Goal: Task Accomplishment & Management: Manage account settings

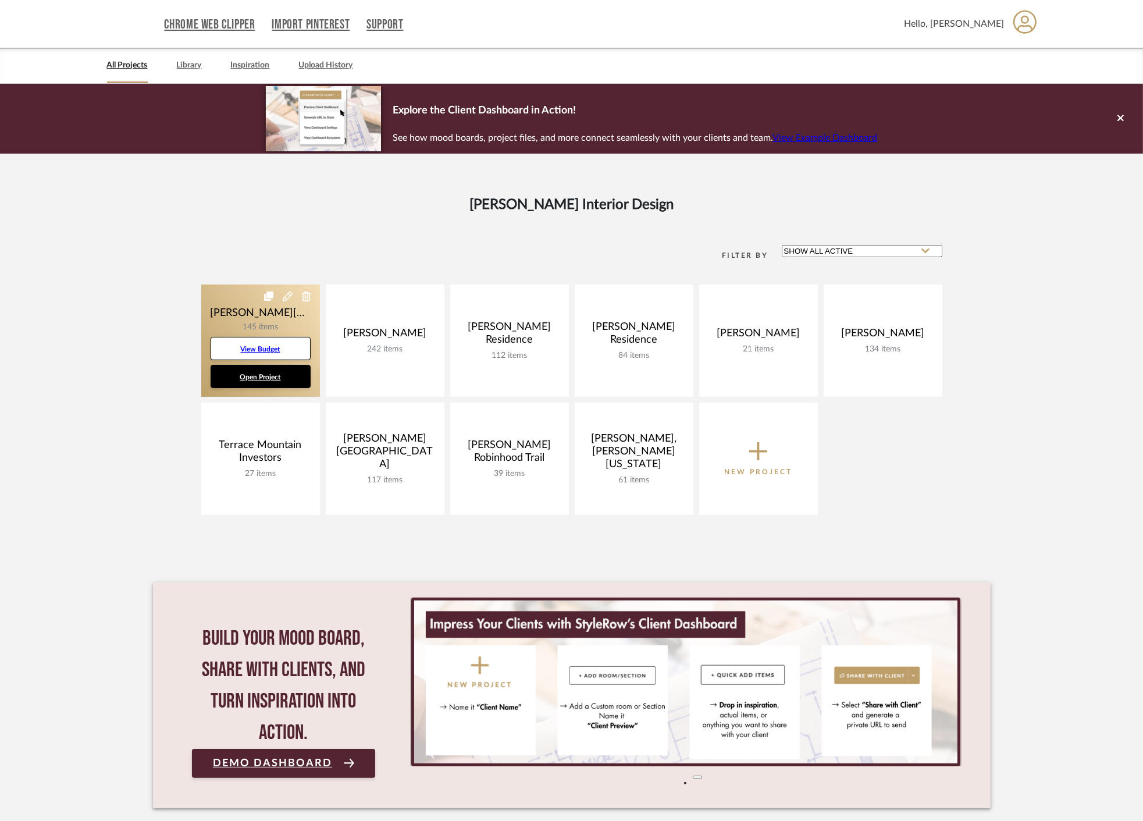
click at [233, 310] on link at bounding box center [260, 340] width 119 height 112
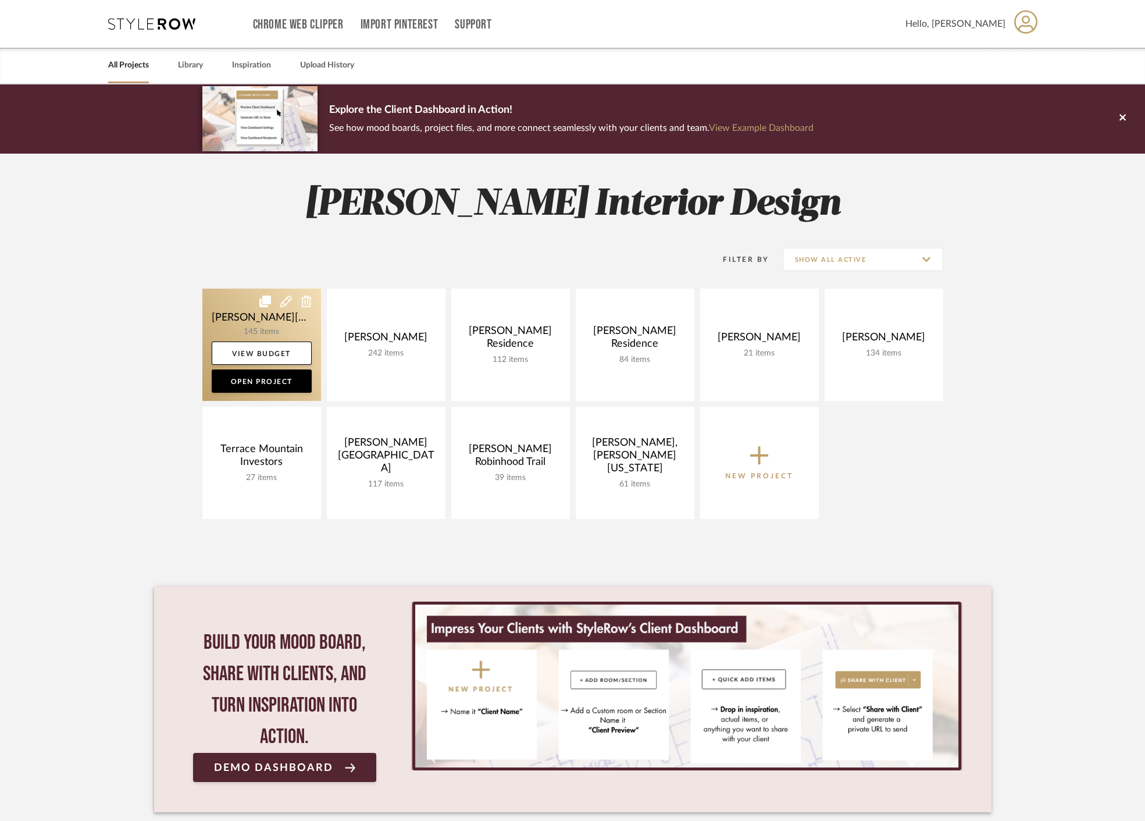
click at [228, 321] on link at bounding box center [261, 344] width 119 height 112
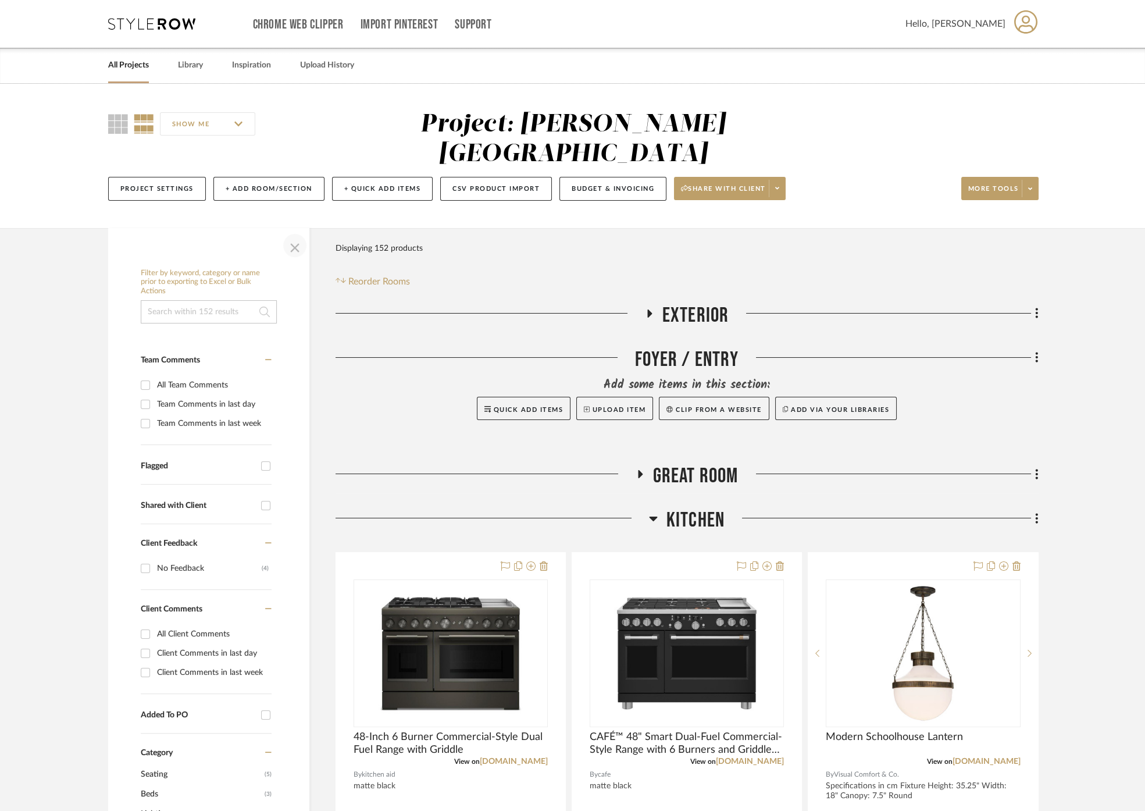
click at [292, 231] on span "button" at bounding box center [295, 245] width 28 height 28
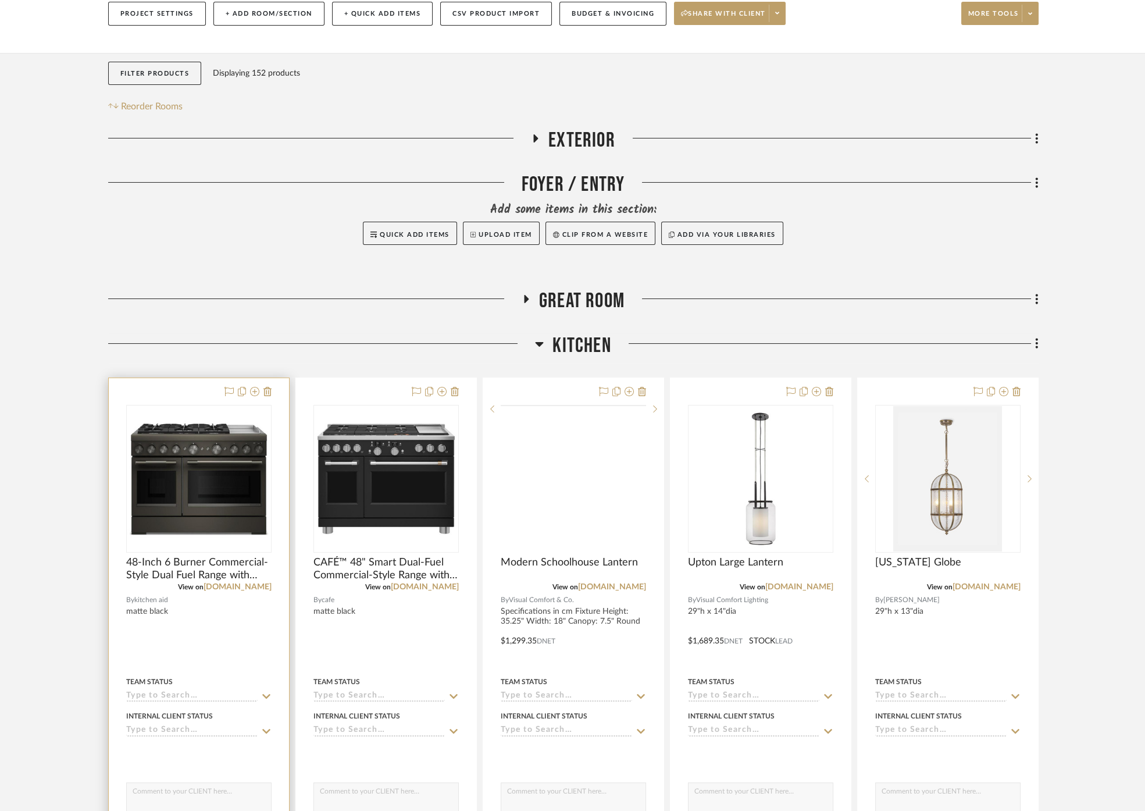
scroll to position [194, 0]
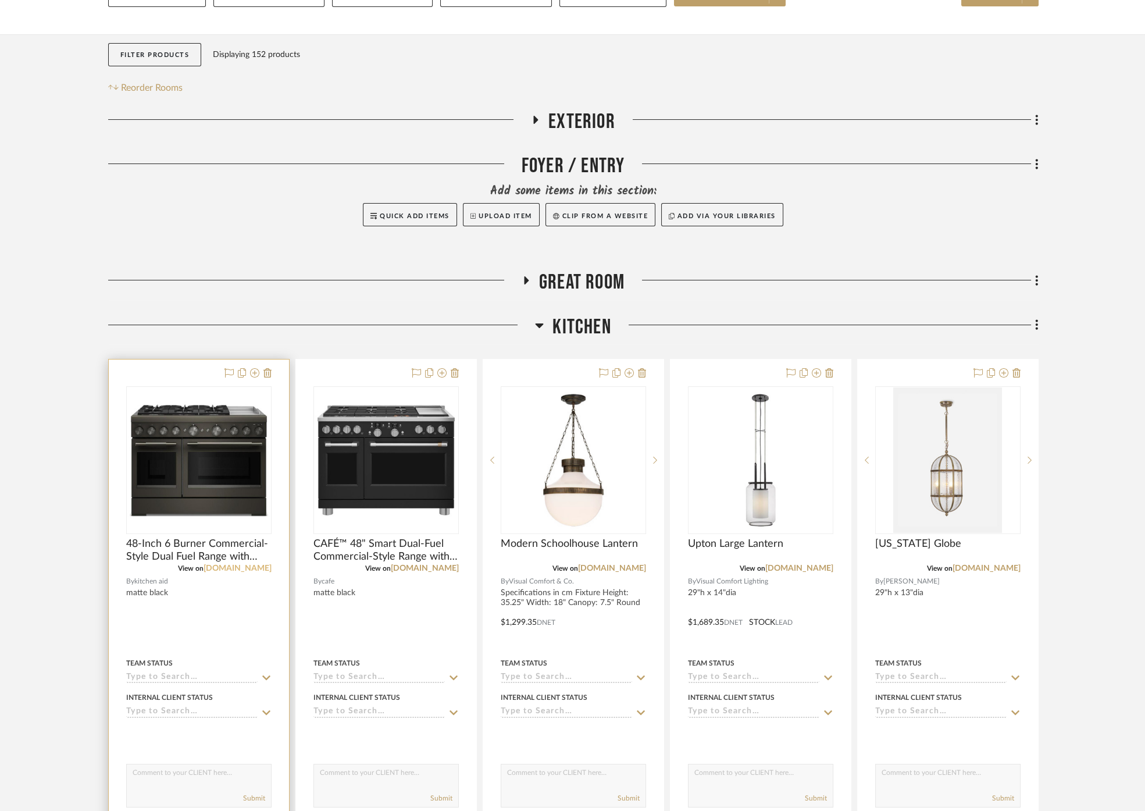
click at [240, 564] on link "[DOMAIN_NAME]" at bounding box center [238, 568] width 68 height 8
click at [452, 564] on link "[DOMAIN_NAME]" at bounding box center [425, 568] width 68 height 8
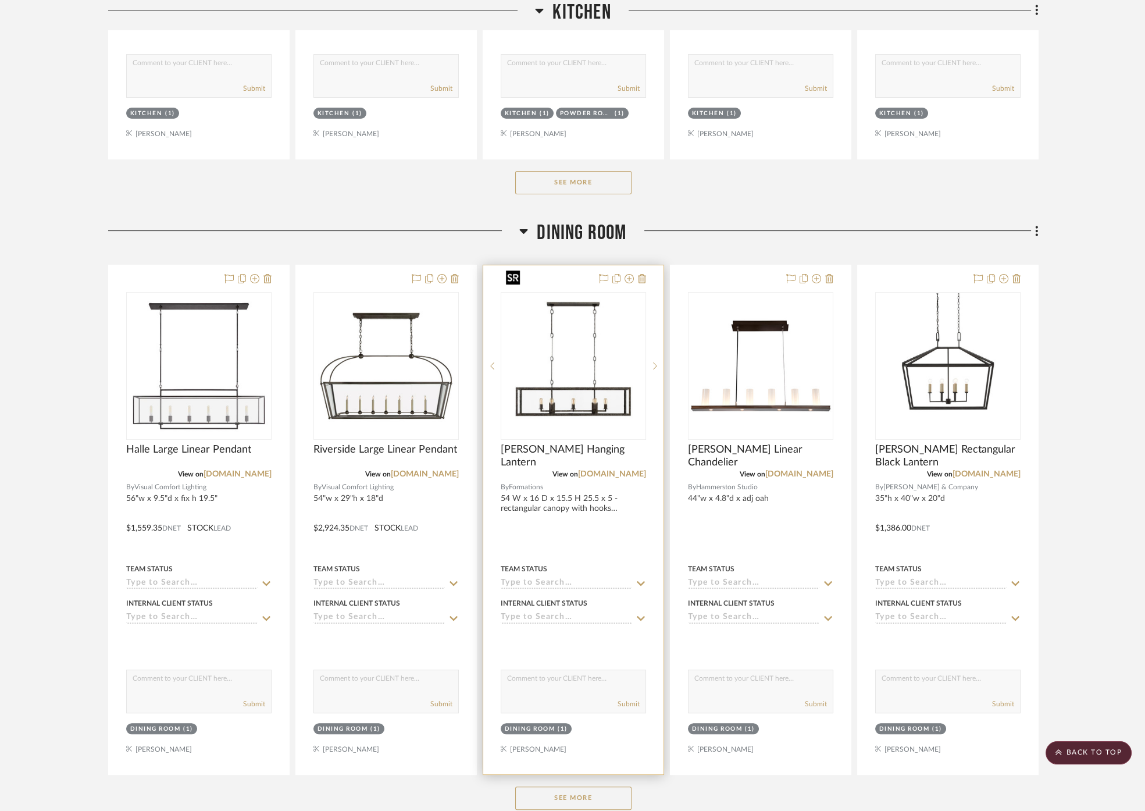
scroll to position [904, 0]
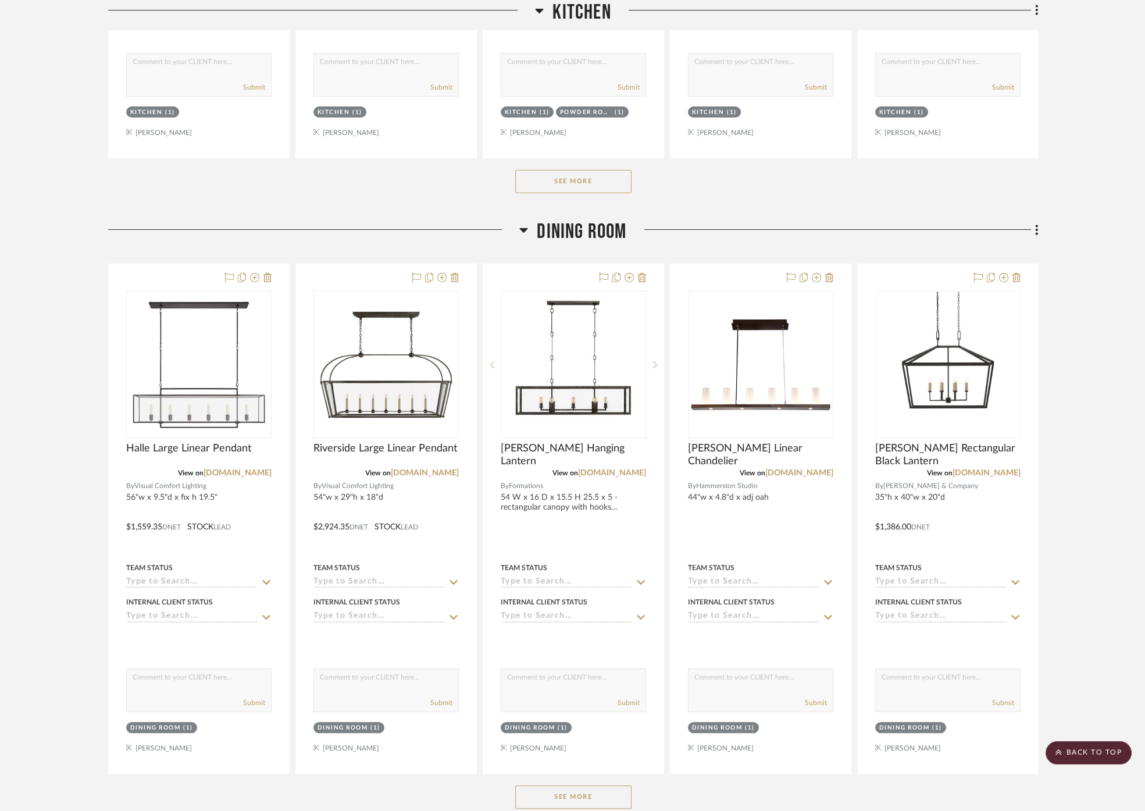
click at [584, 219] on span "Dining Room" at bounding box center [582, 231] width 90 height 25
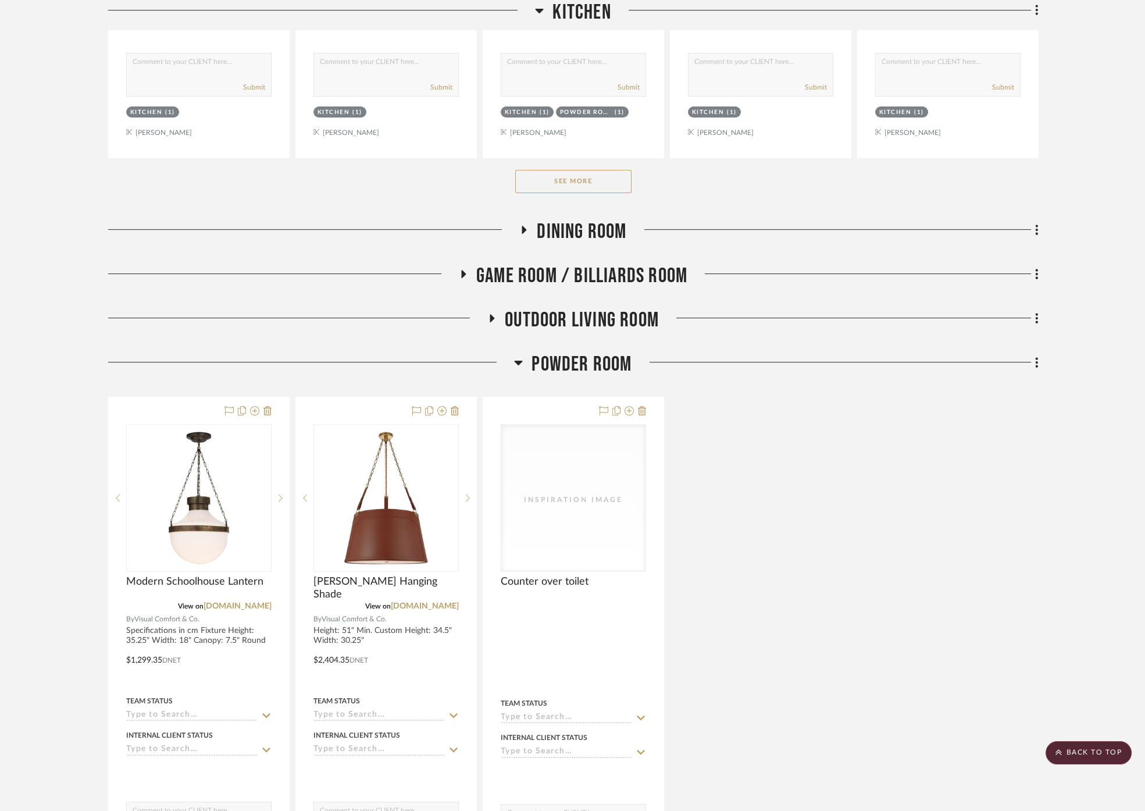
click at [583, 219] on span "Dining Room" at bounding box center [582, 231] width 90 height 25
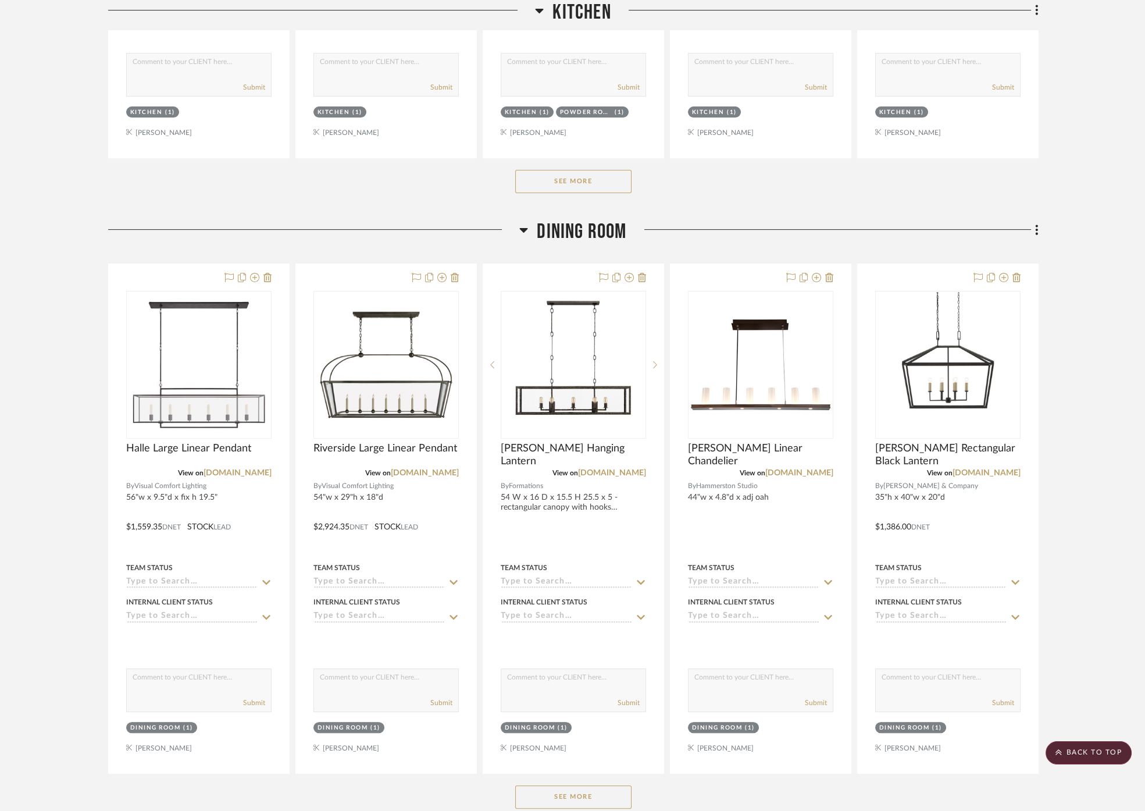
click at [583, 219] on span "Dining Room" at bounding box center [582, 231] width 90 height 25
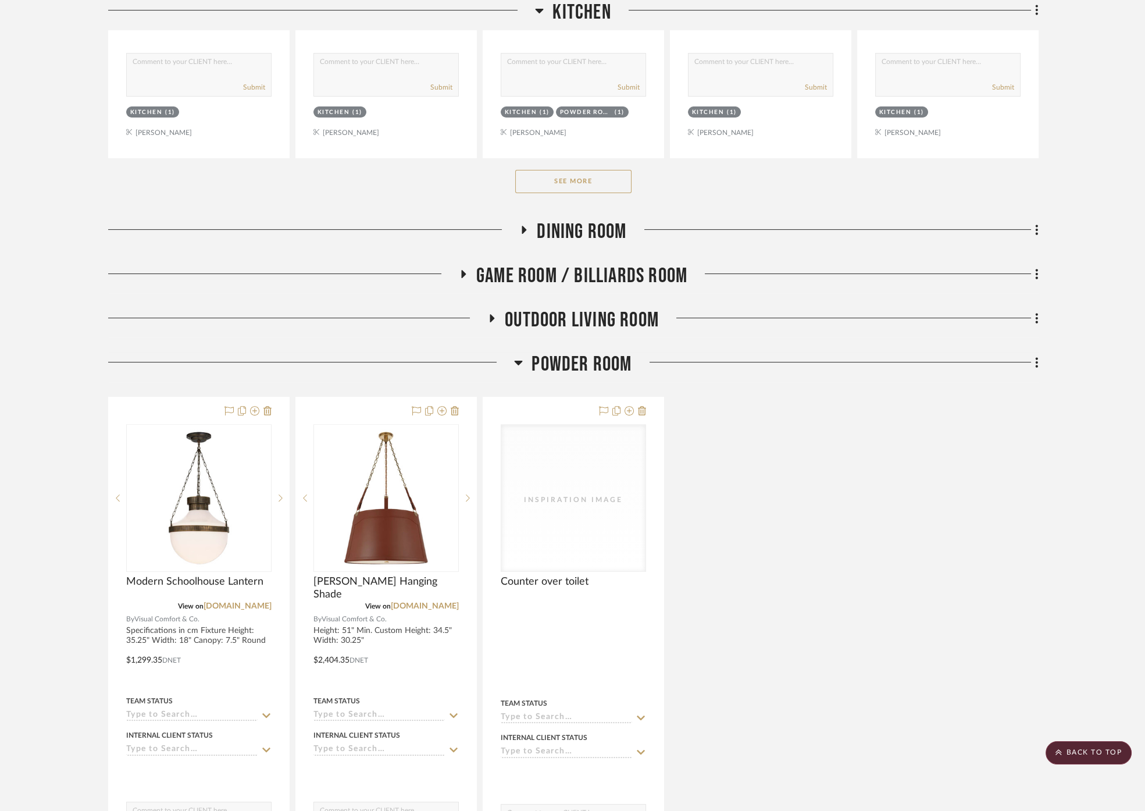
click at [590, 352] on span "Powder Room" at bounding box center [582, 364] width 100 height 25
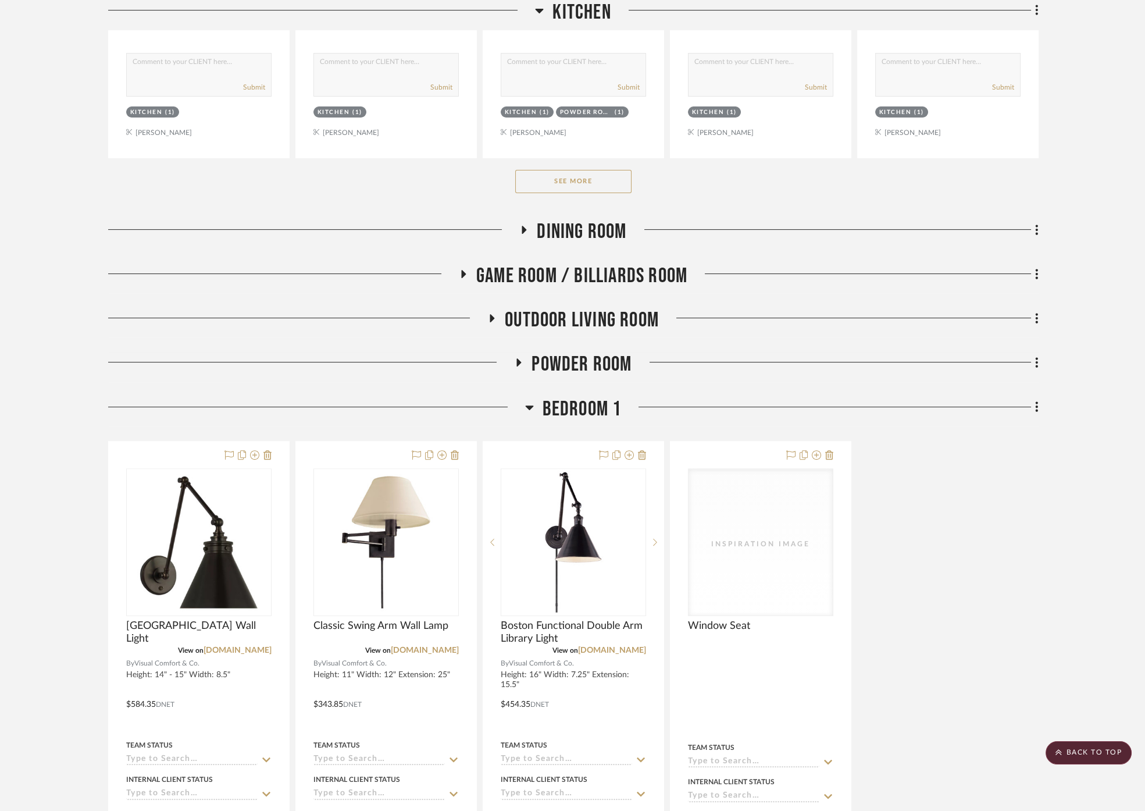
click at [572, 397] on span "Bedroom 1" at bounding box center [582, 409] width 79 height 25
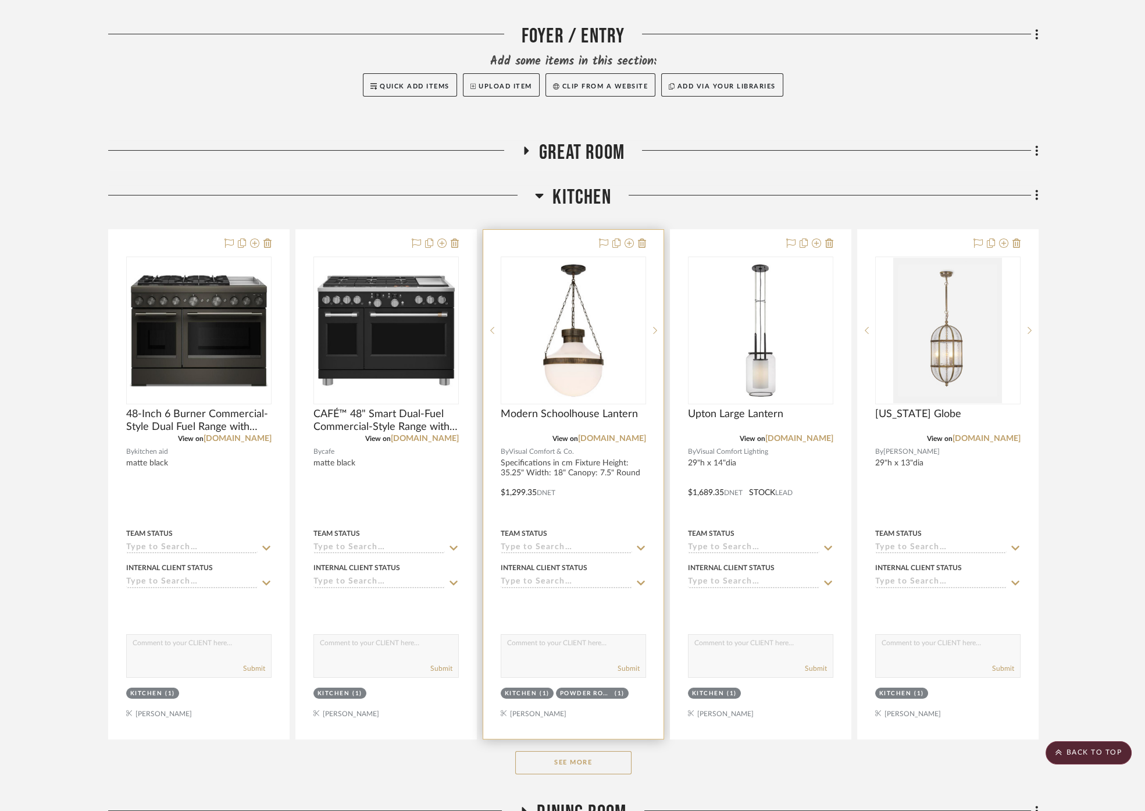
scroll to position [323, 0]
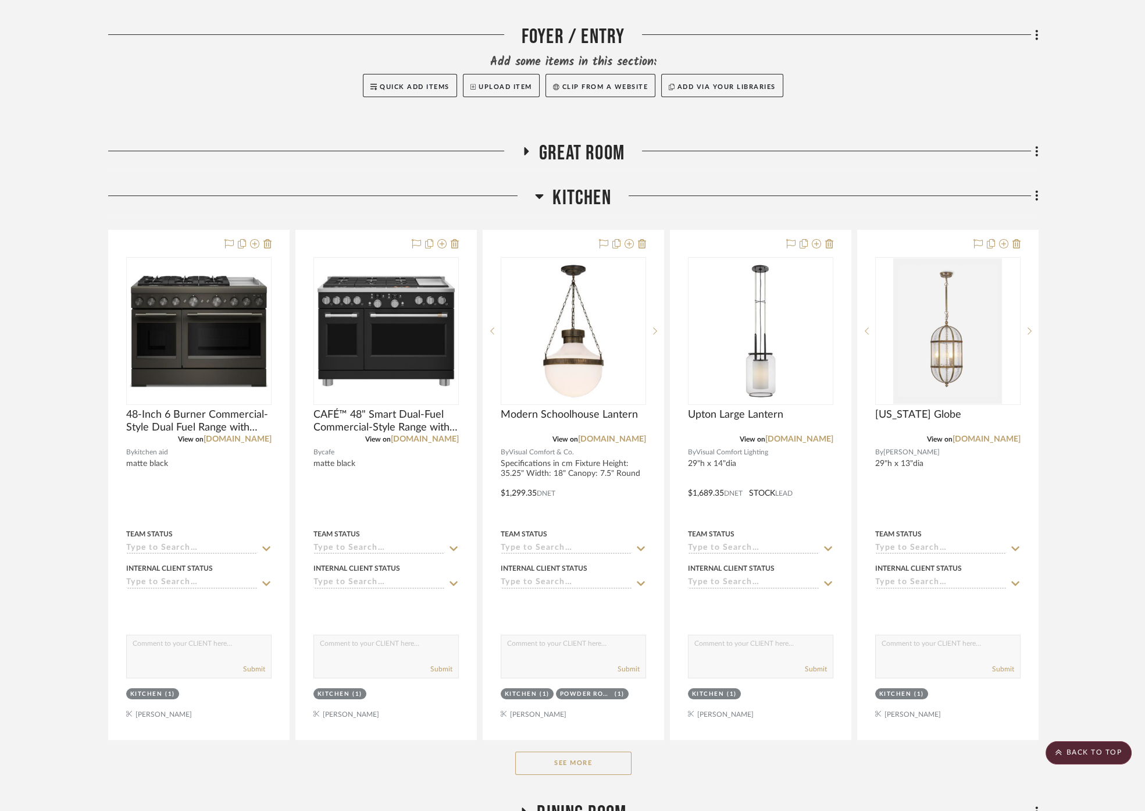
click at [605, 751] on button "See More" at bounding box center [573, 762] width 116 height 23
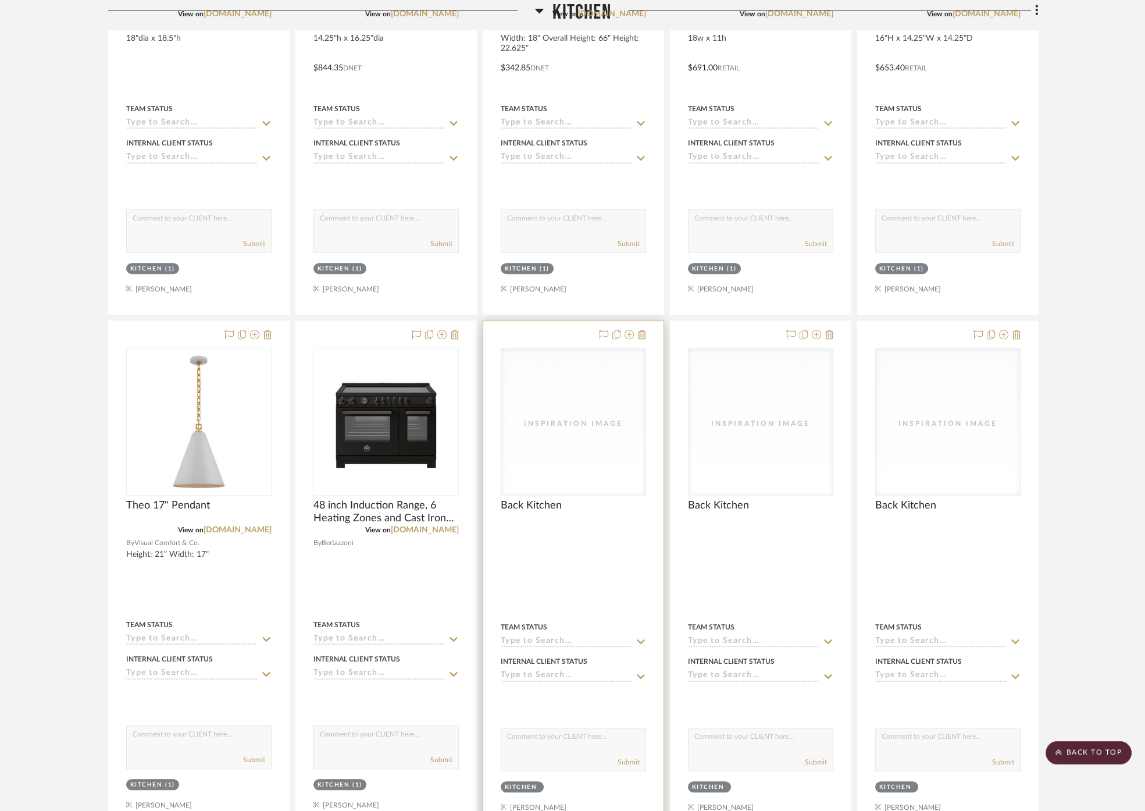
scroll to position [1292, 0]
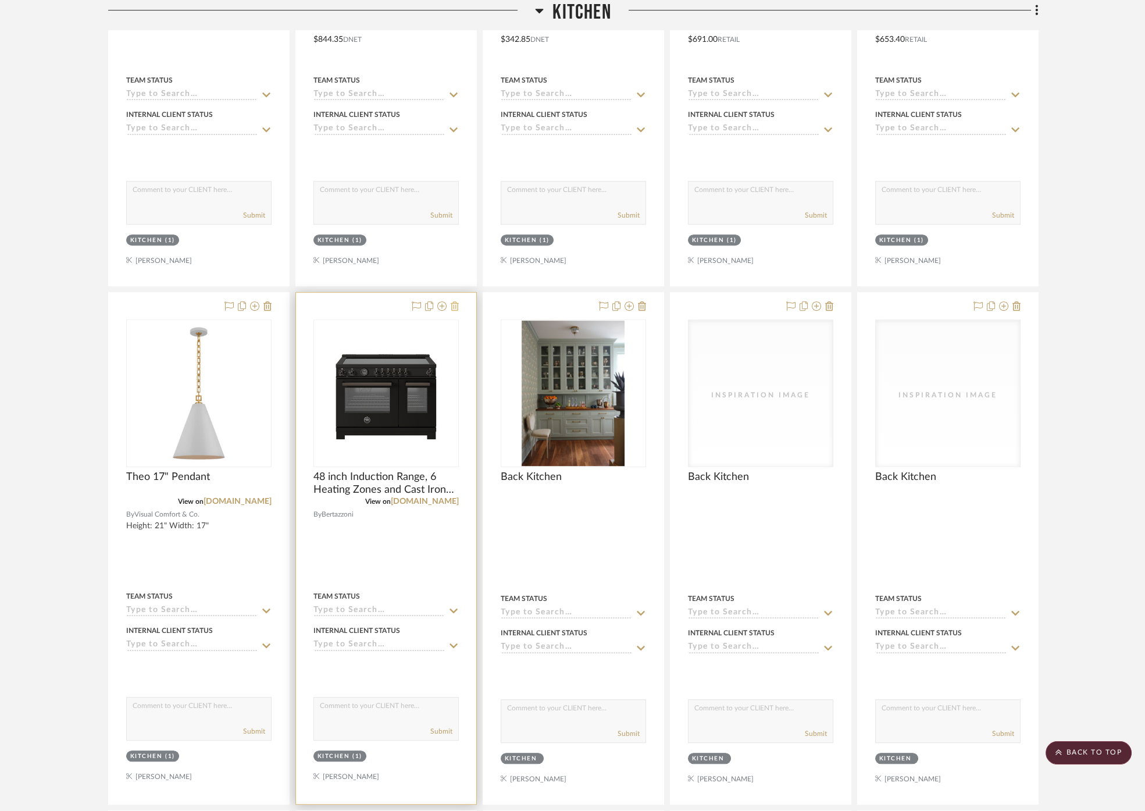
click at [453, 301] on icon at bounding box center [455, 305] width 8 height 9
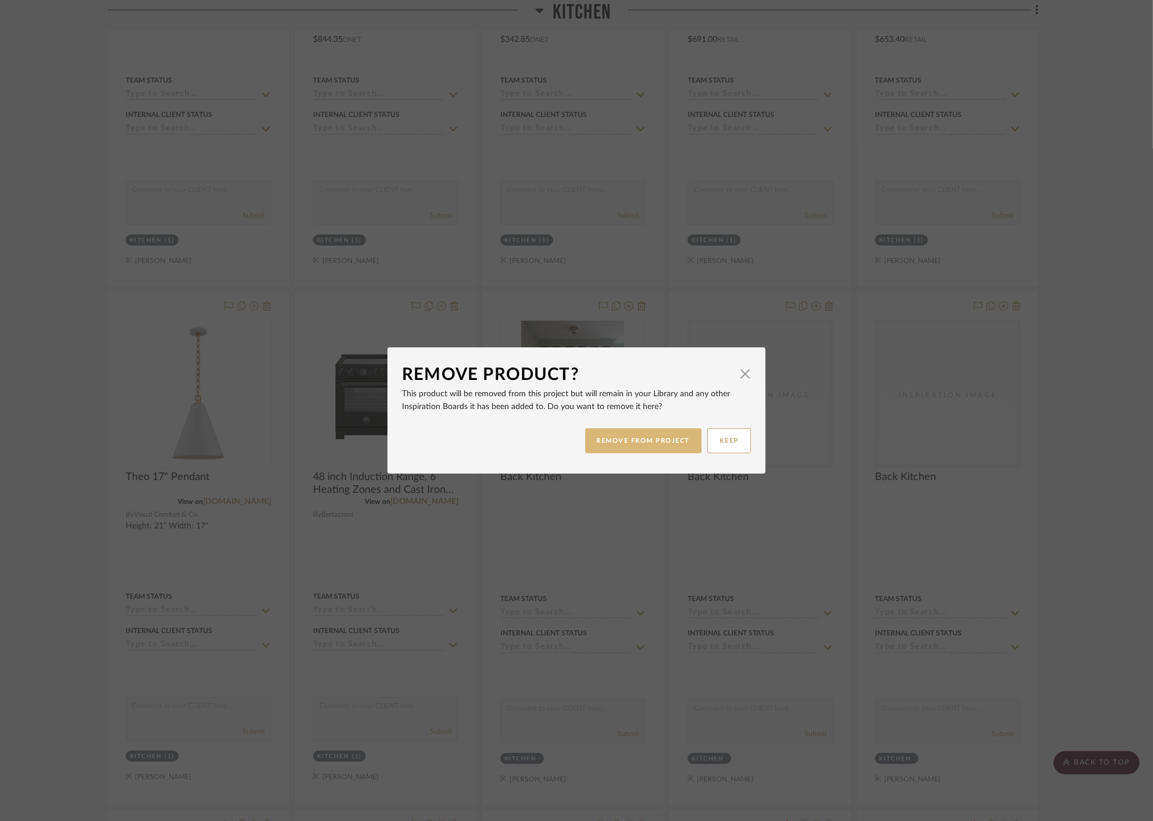
click at [647, 447] on button "REMOVE FROM PROJECT" at bounding box center [643, 440] width 117 height 25
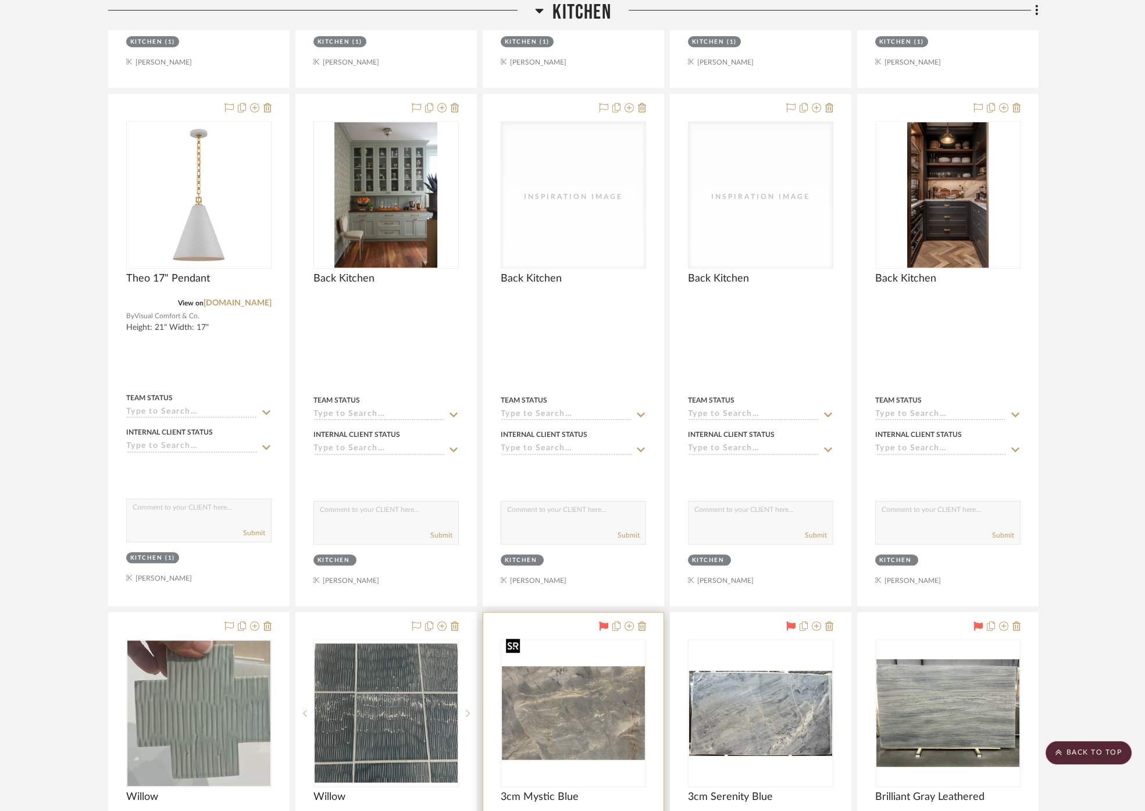
scroll to position [1486, 0]
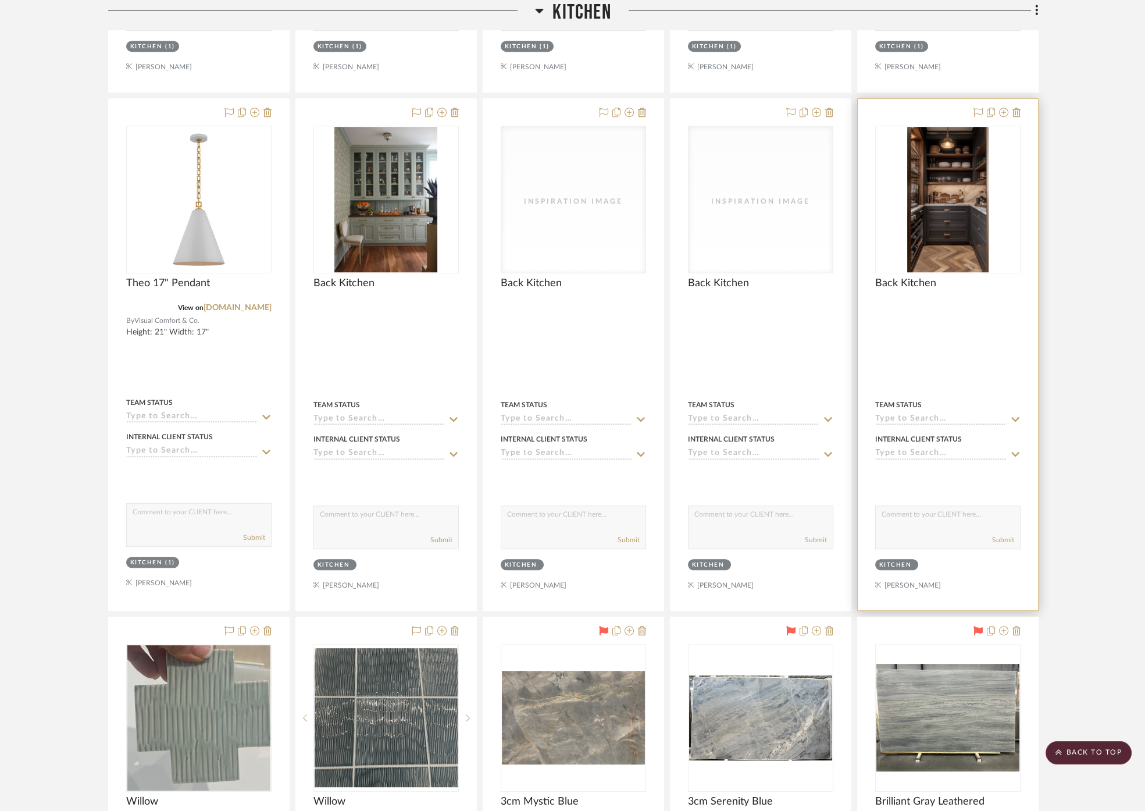
click at [0, 0] on div at bounding box center [0, 0] width 0 height 0
click at [947, 202] on img "0" at bounding box center [947, 199] width 81 height 145
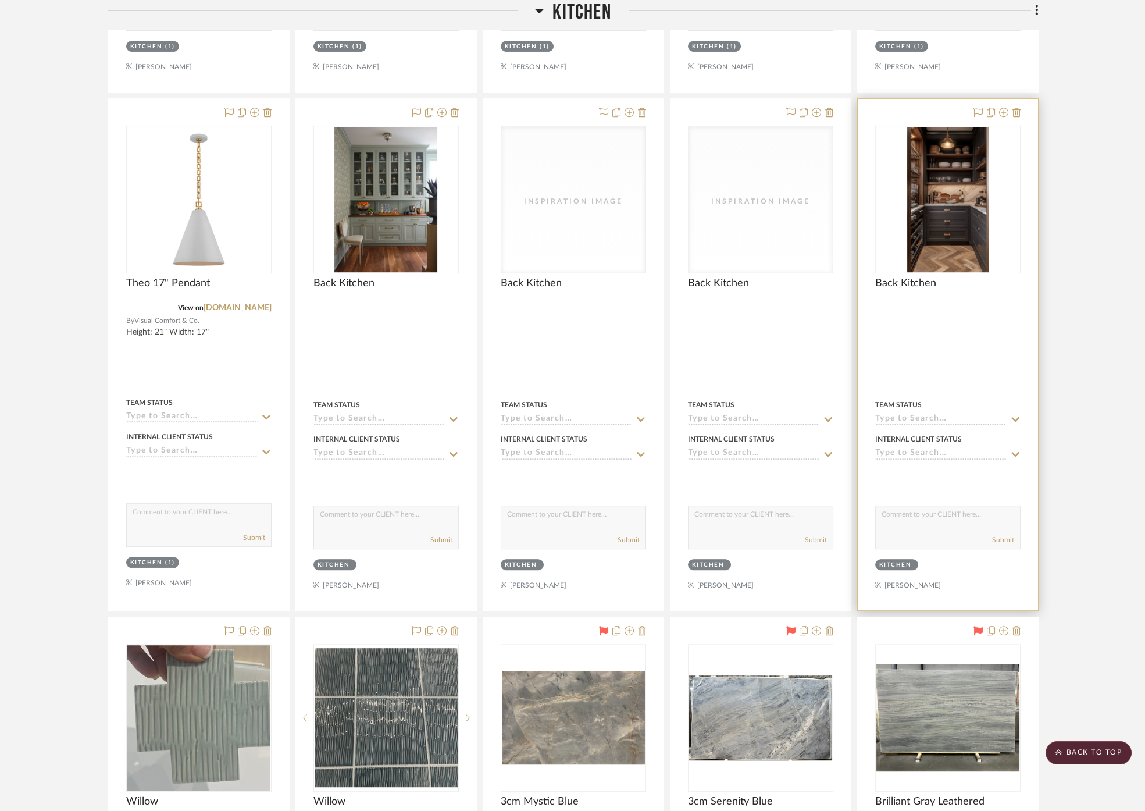
click at [929, 207] on img "0" at bounding box center [947, 199] width 81 height 145
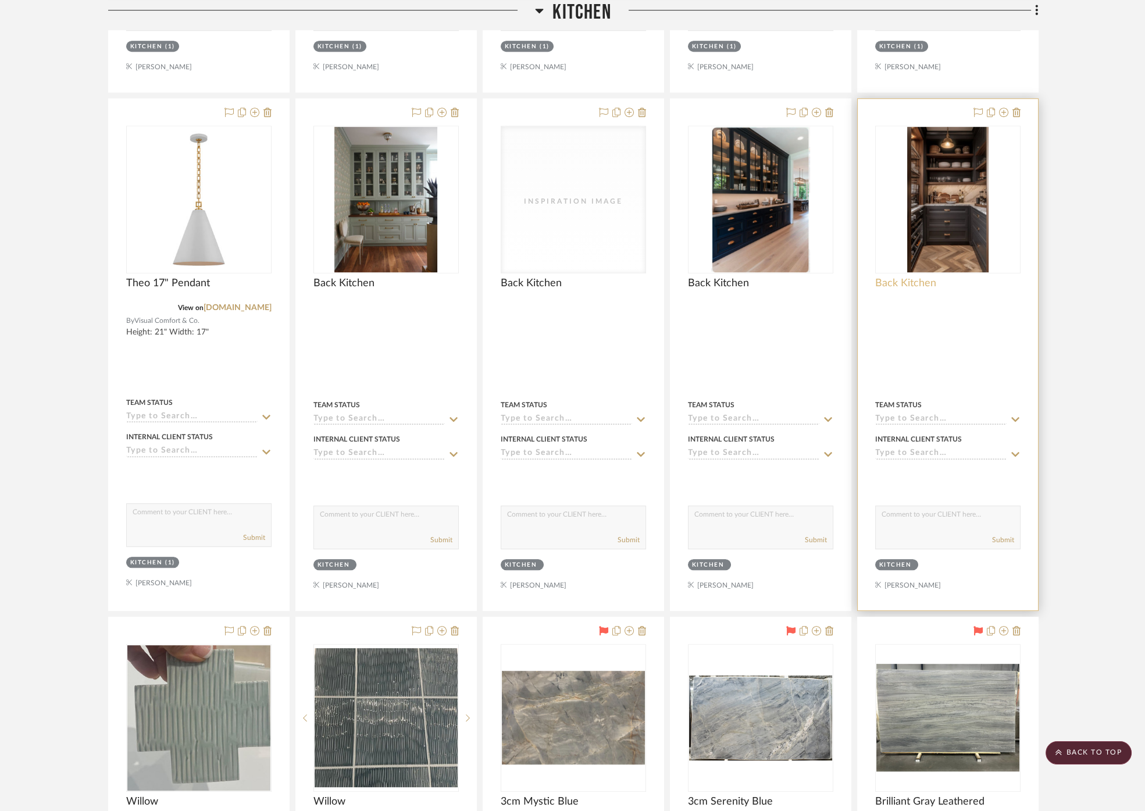
click at [897, 277] on span "Back Kitchen" at bounding box center [905, 283] width 61 height 13
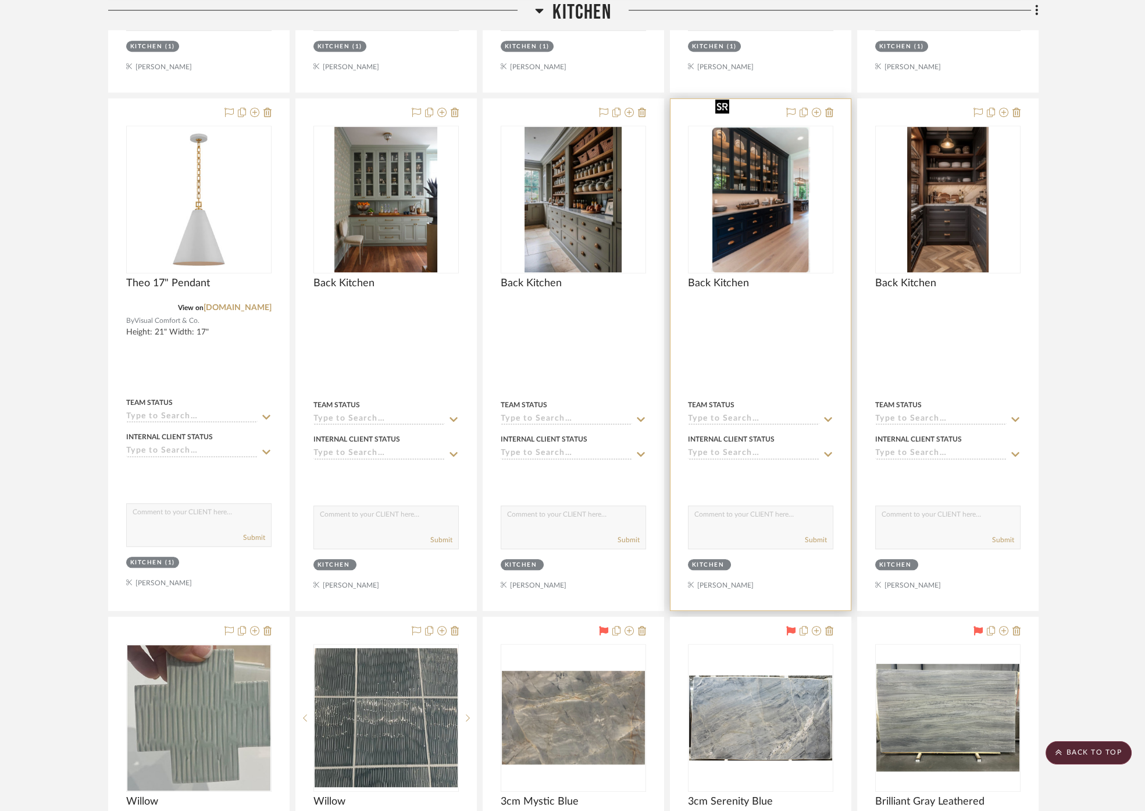
click at [743, 177] on img "0" at bounding box center [760, 199] width 99 height 145
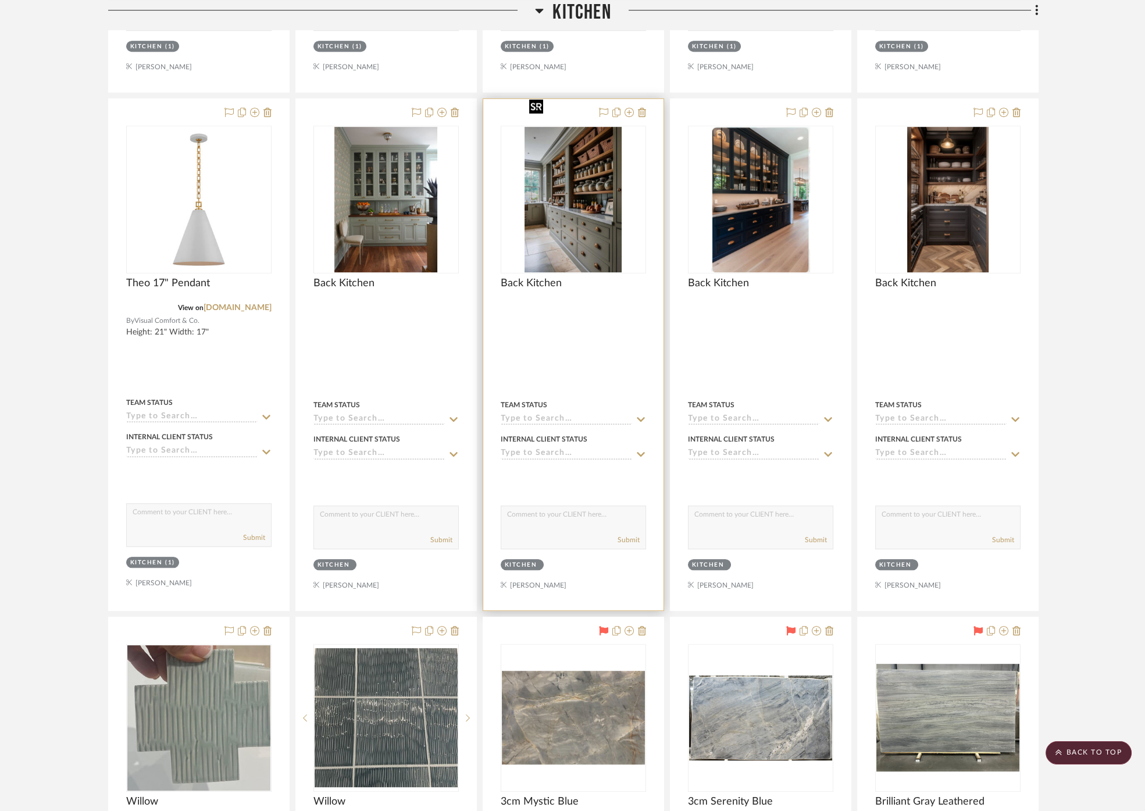
click at [586, 196] on img "0" at bounding box center [573, 199] width 97 height 145
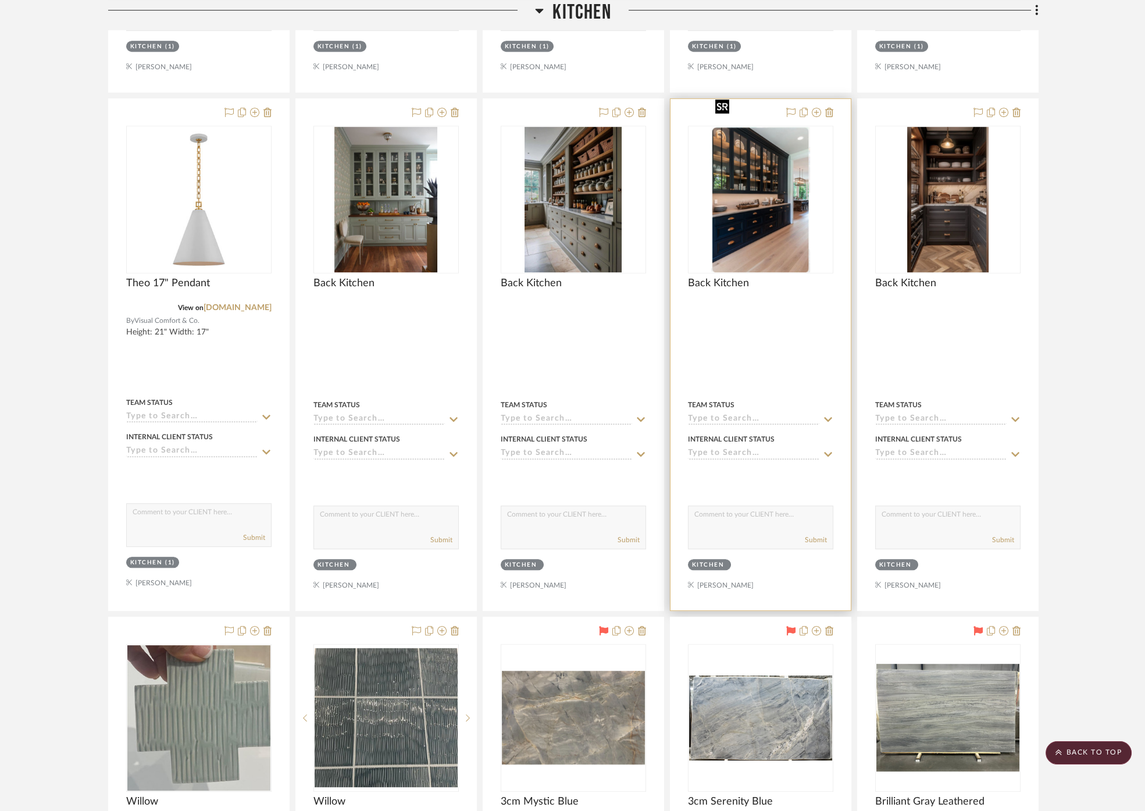
click at [747, 190] on img "0" at bounding box center [760, 199] width 99 height 145
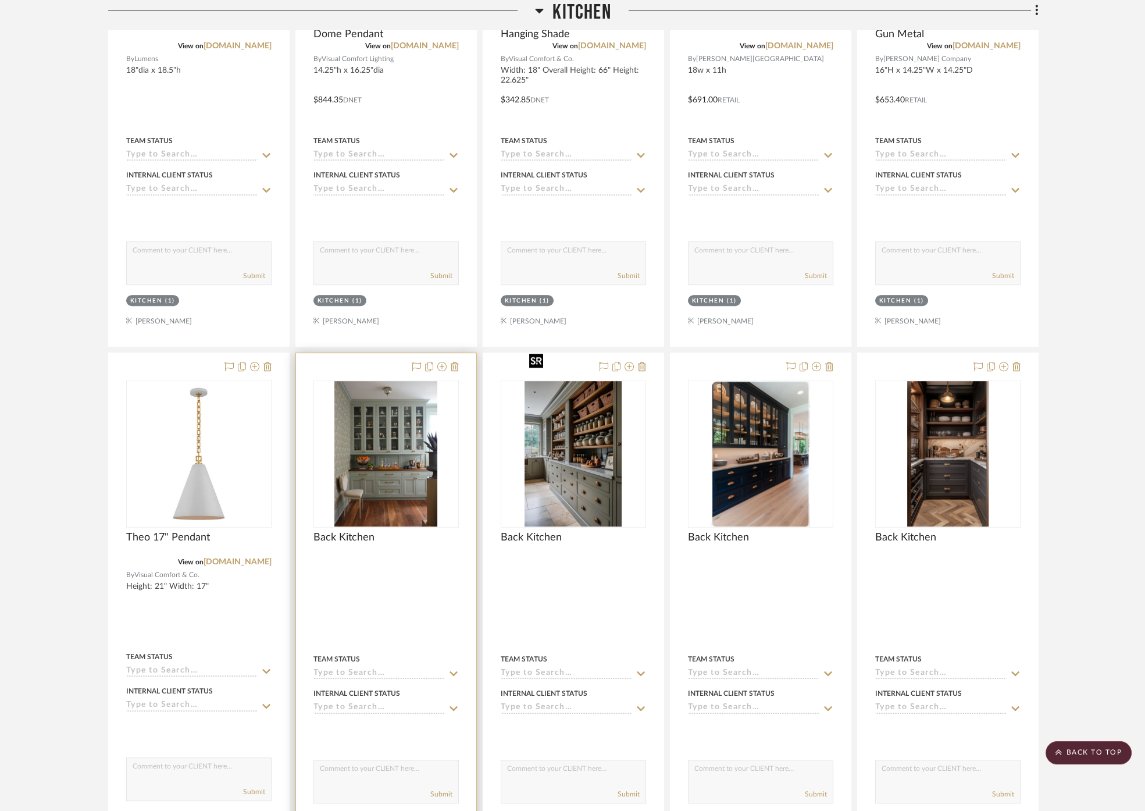
scroll to position [1228, 0]
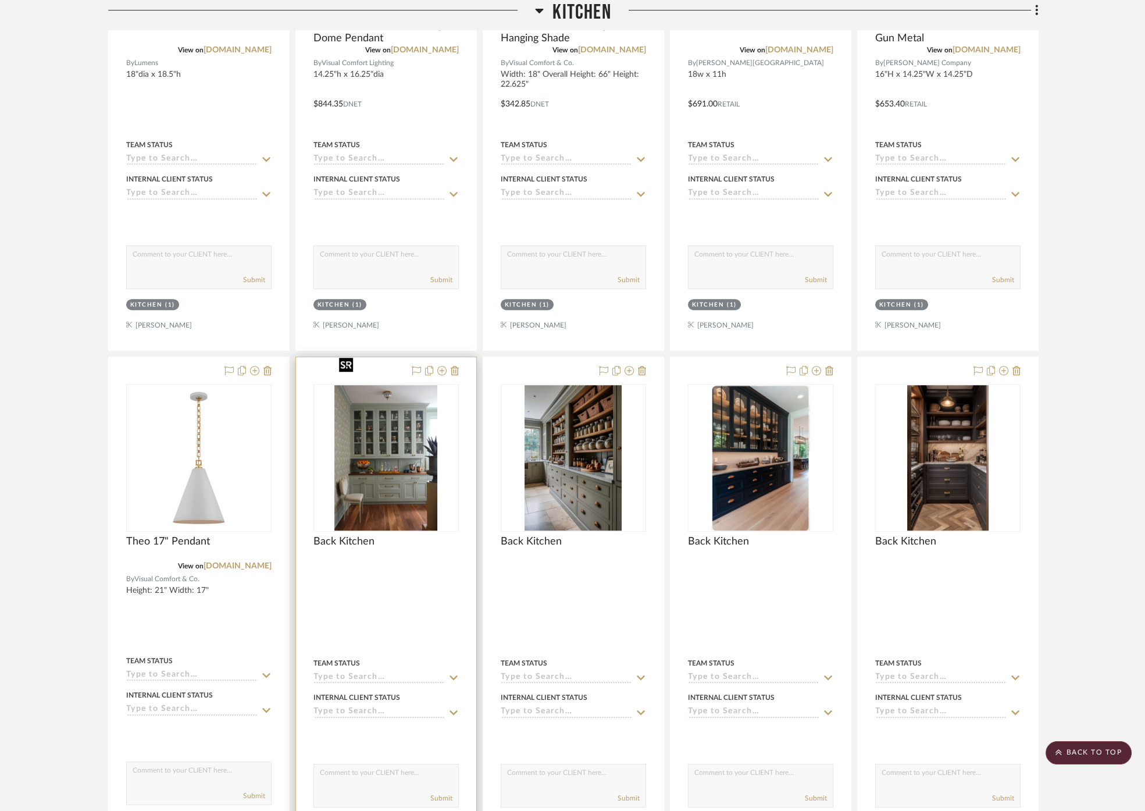
click at [417, 448] on img "0" at bounding box center [385, 457] width 103 height 145
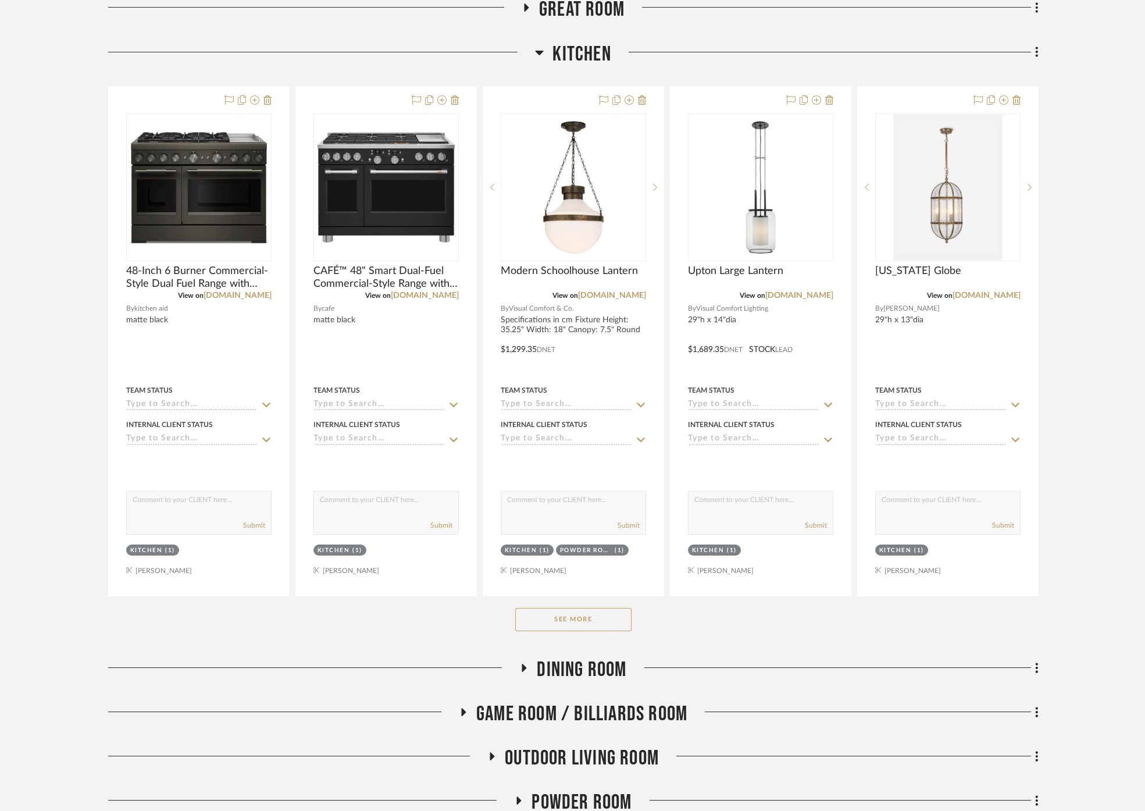
scroll to position [582, 0]
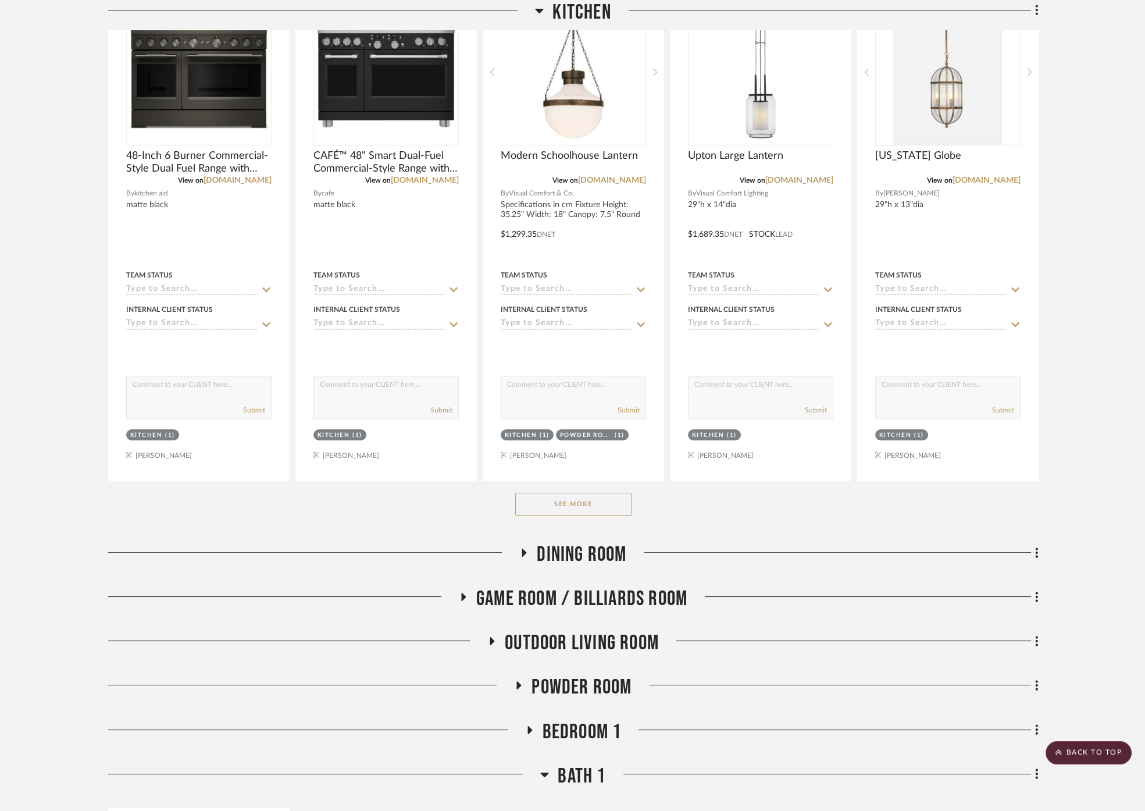
click at [601, 493] on button "See More" at bounding box center [573, 504] width 116 height 23
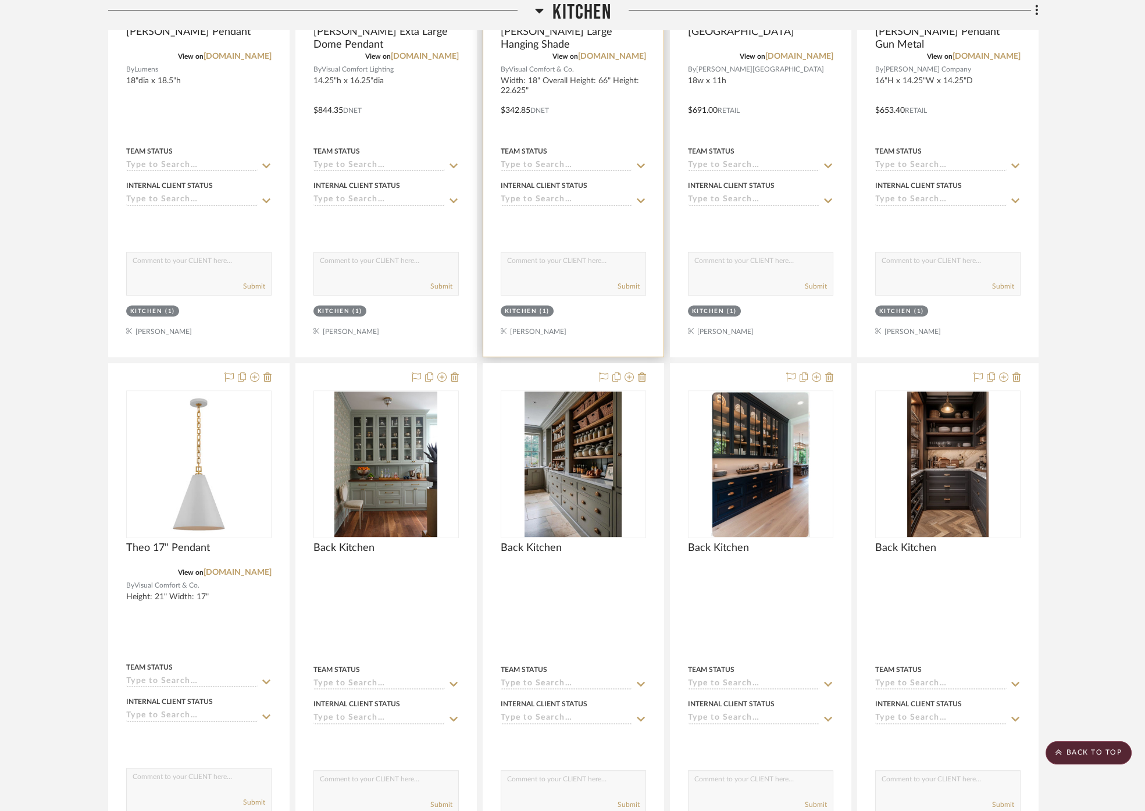
scroll to position [1228, 0]
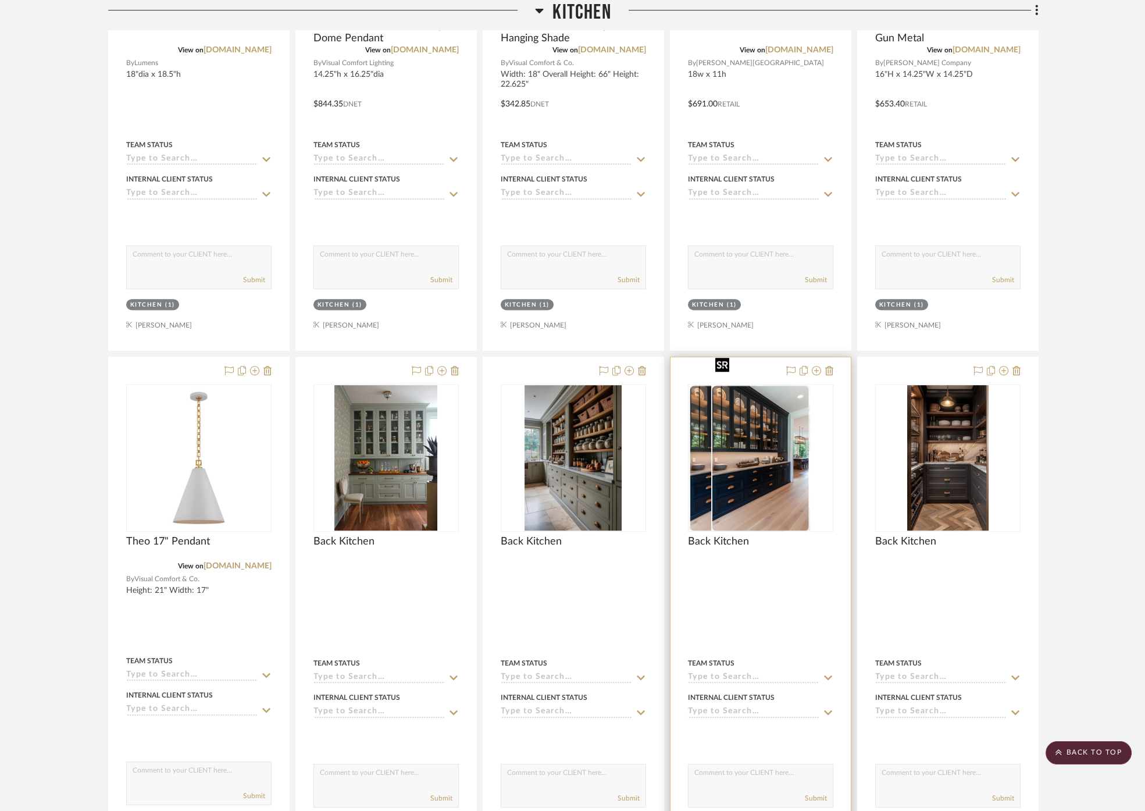
click at [768, 464] on img "0" at bounding box center [738, 457] width 99 height 145
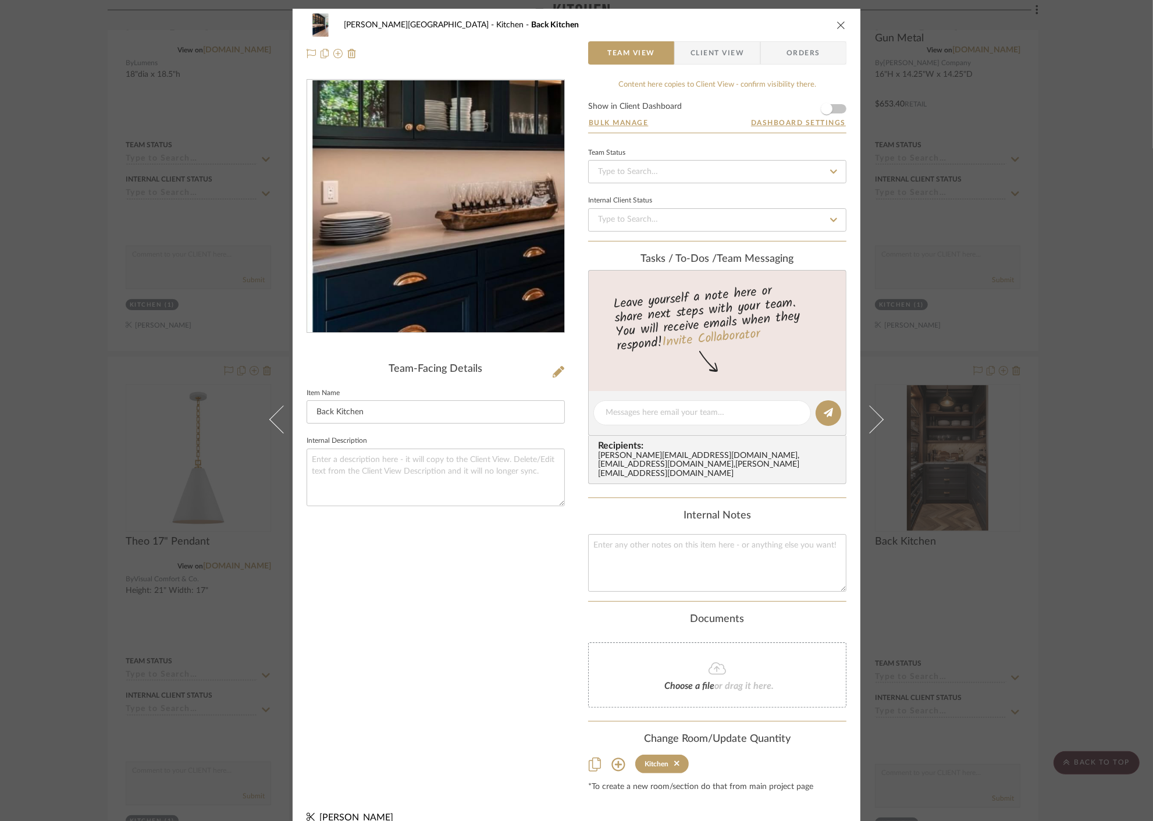
click at [389, 216] on img "0" at bounding box center [436, 206] width 172 height 252
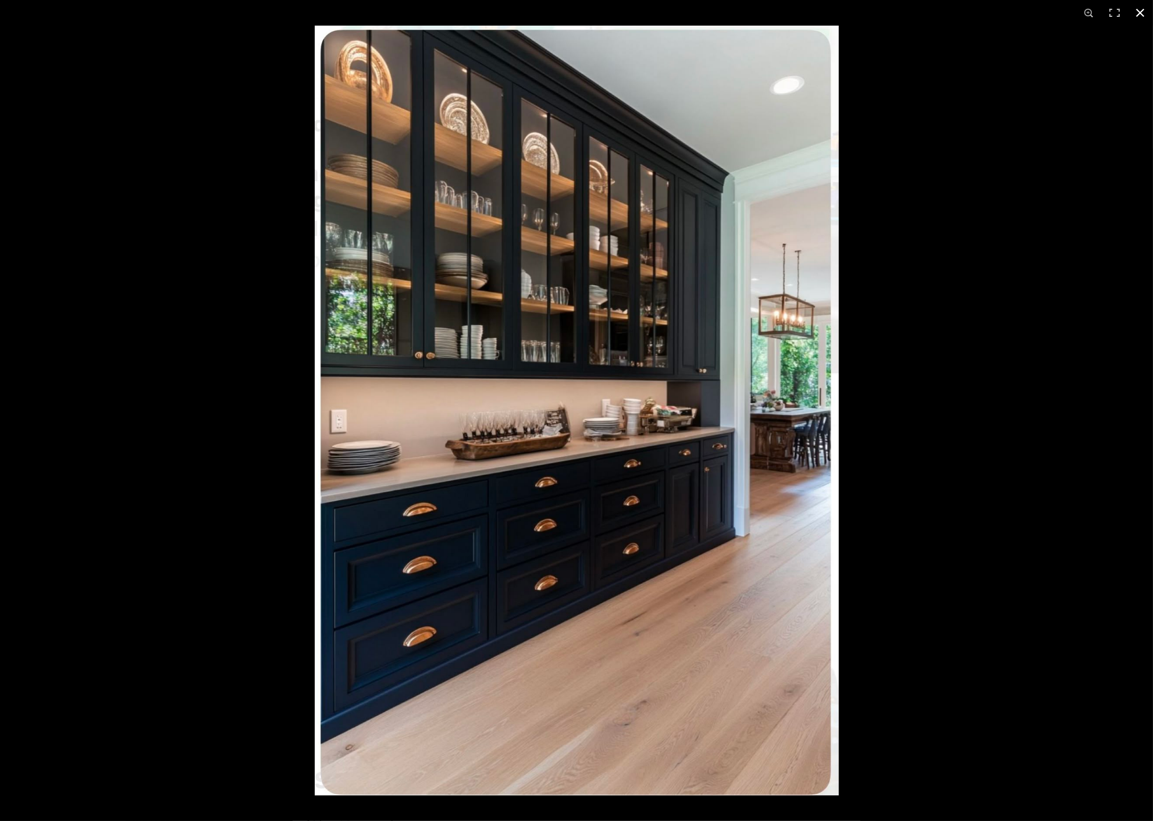
click at [1073, 252] on div at bounding box center [891, 436] width 1153 height 821
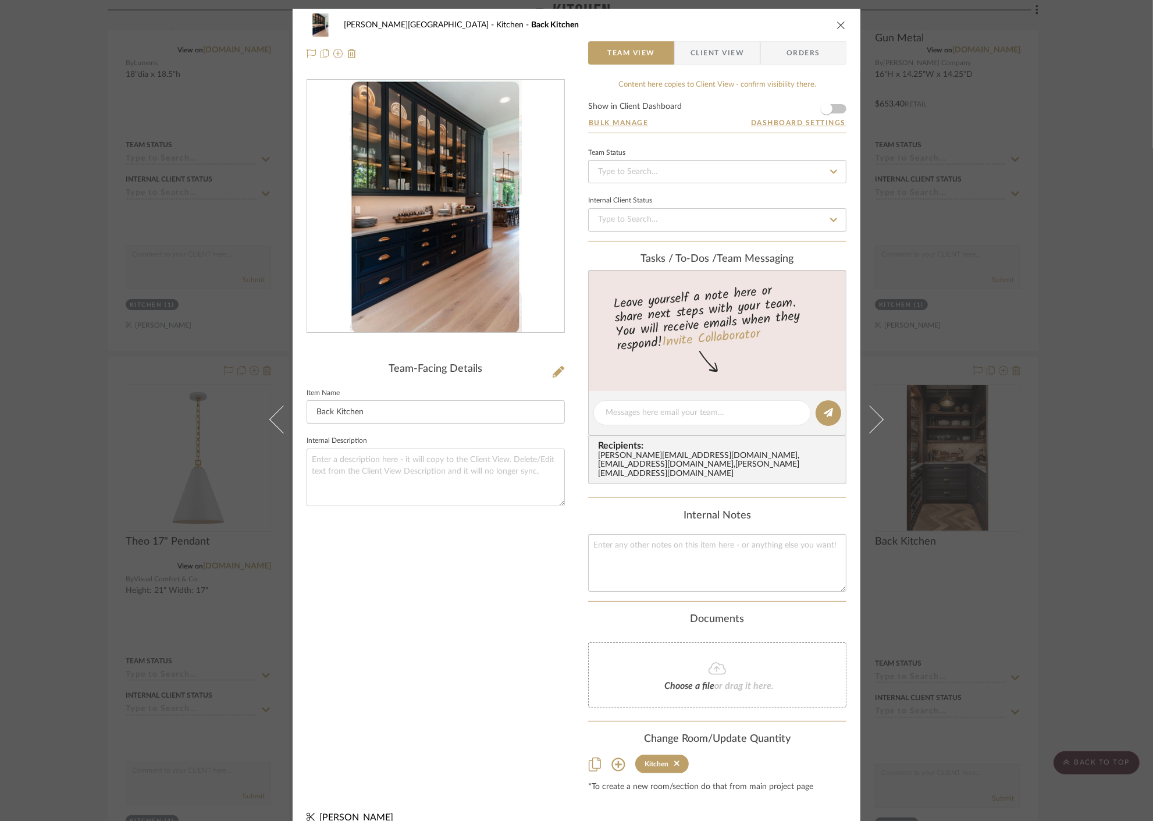
click at [934, 263] on div "Campbell Circle C Ranch Kitchen Back Kitchen Team View Client View Orders Team-…" at bounding box center [576, 410] width 1153 height 821
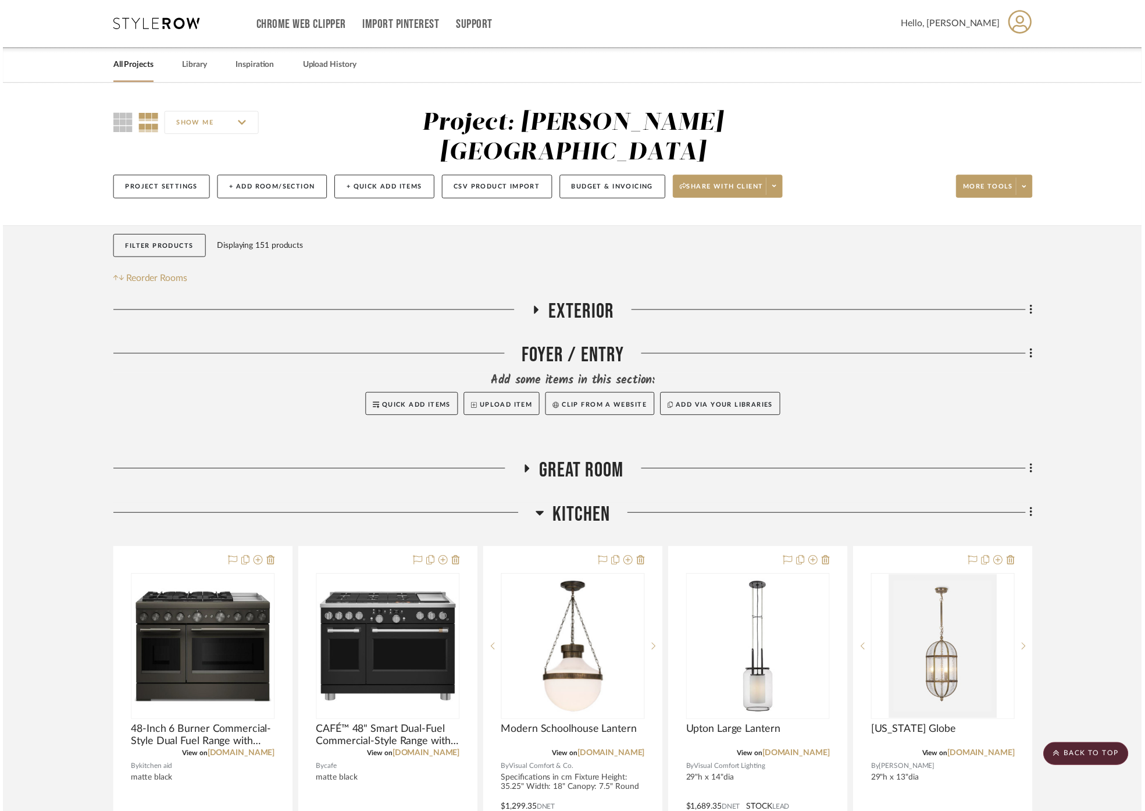
scroll to position [1228, 0]
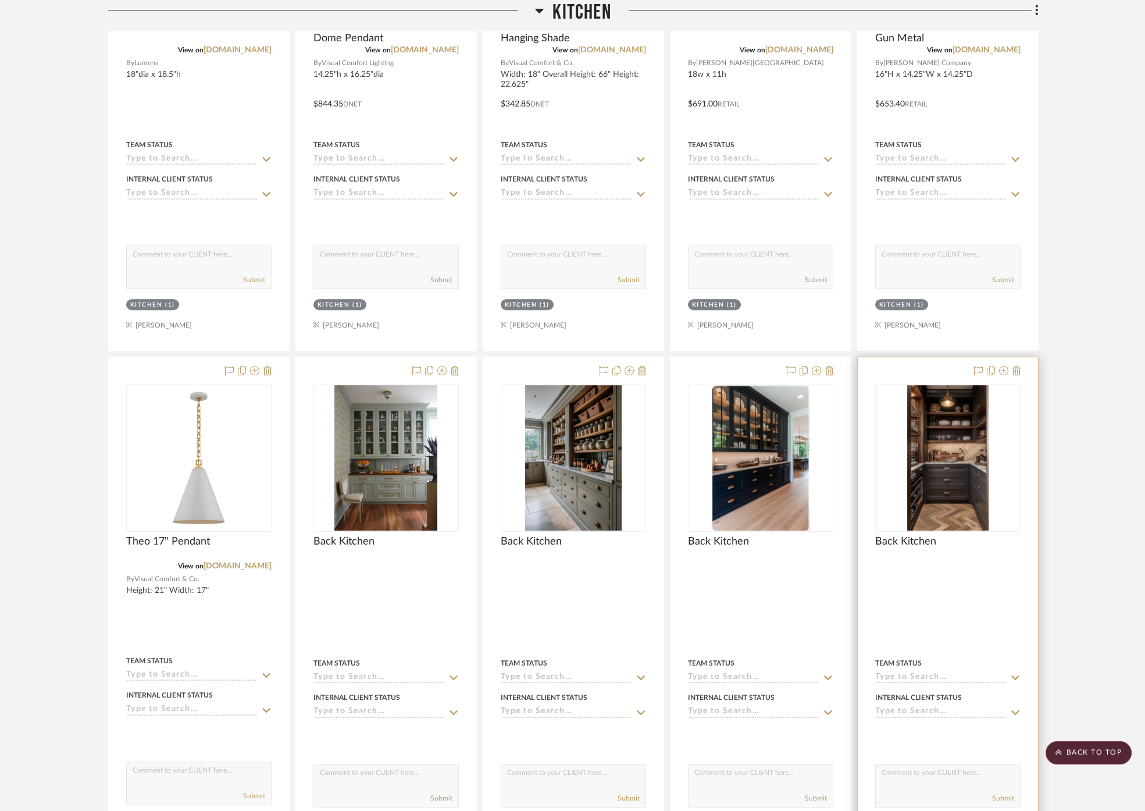
click at [0, 0] on img at bounding box center [0, 0] width 0 height 0
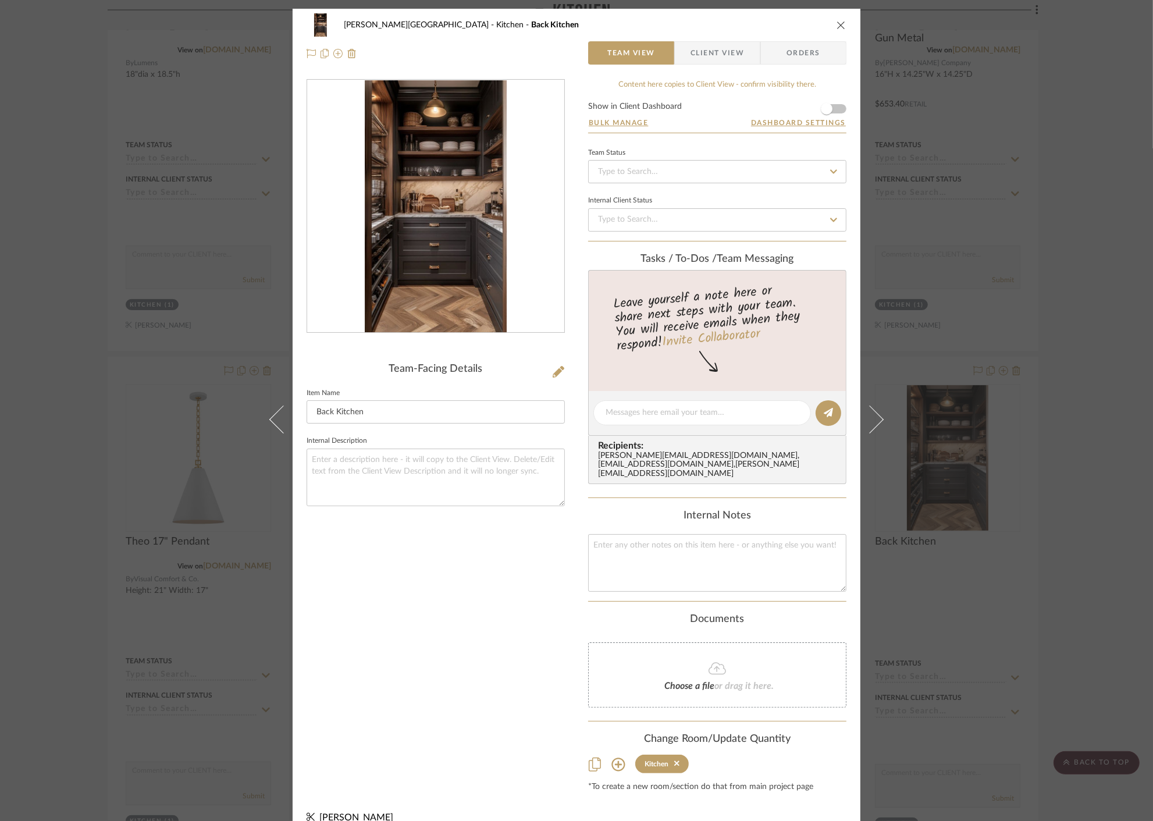
click at [377, 294] on img "0" at bounding box center [435, 206] width 141 height 252
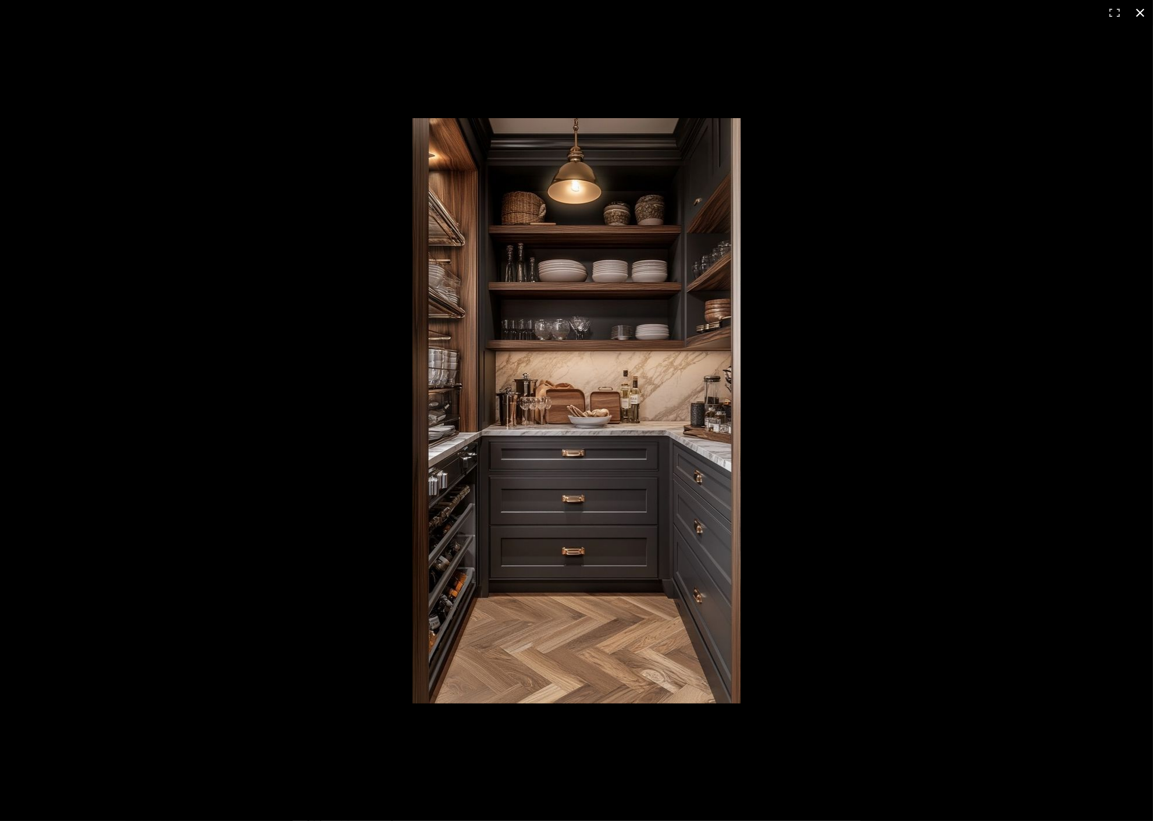
click at [236, 421] on div at bounding box center [576, 410] width 1153 height 821
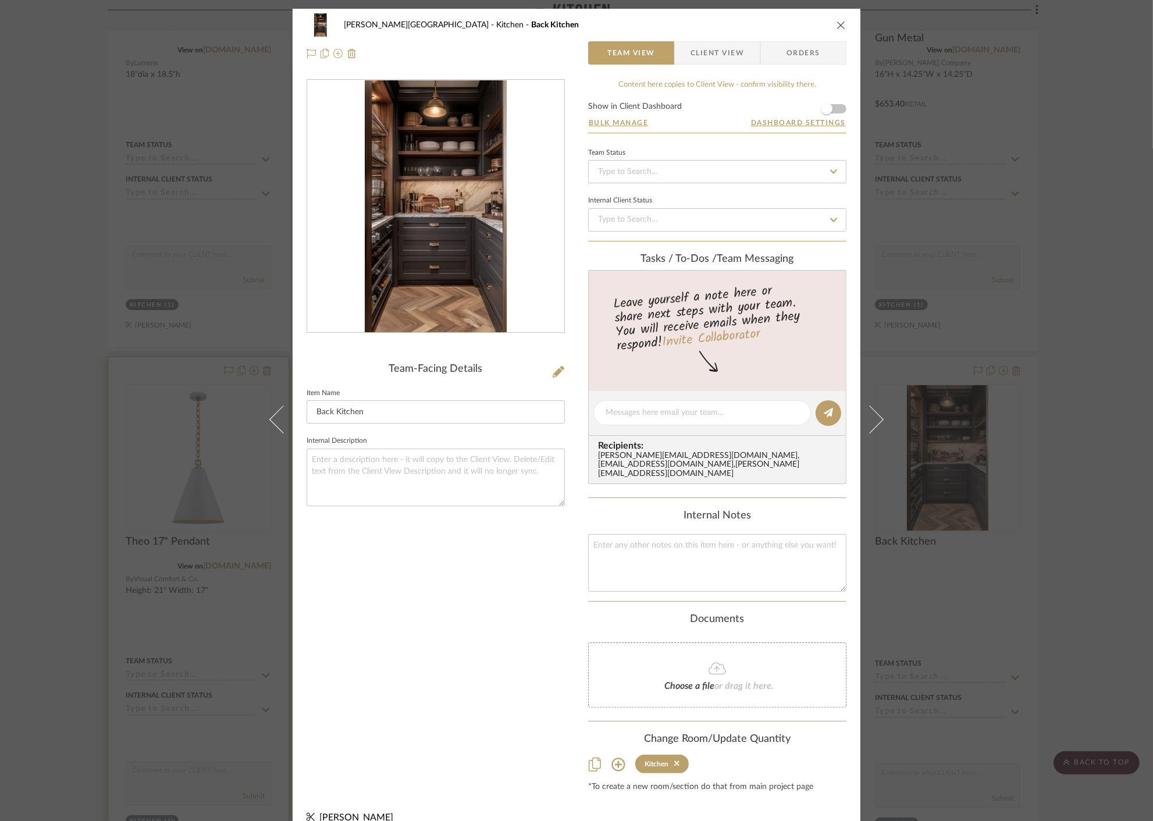
drag, startPoint x: 130, startPoint y: 528, endPoint x: 200, endPoint y: 524, distance: 70.5
click at [130, 528] on div "Campbell Circle C Ranch Kitchen Back Kitchen Team View Client View Orders Team-…" at bounding box center [576, 410] width 1153 height 821
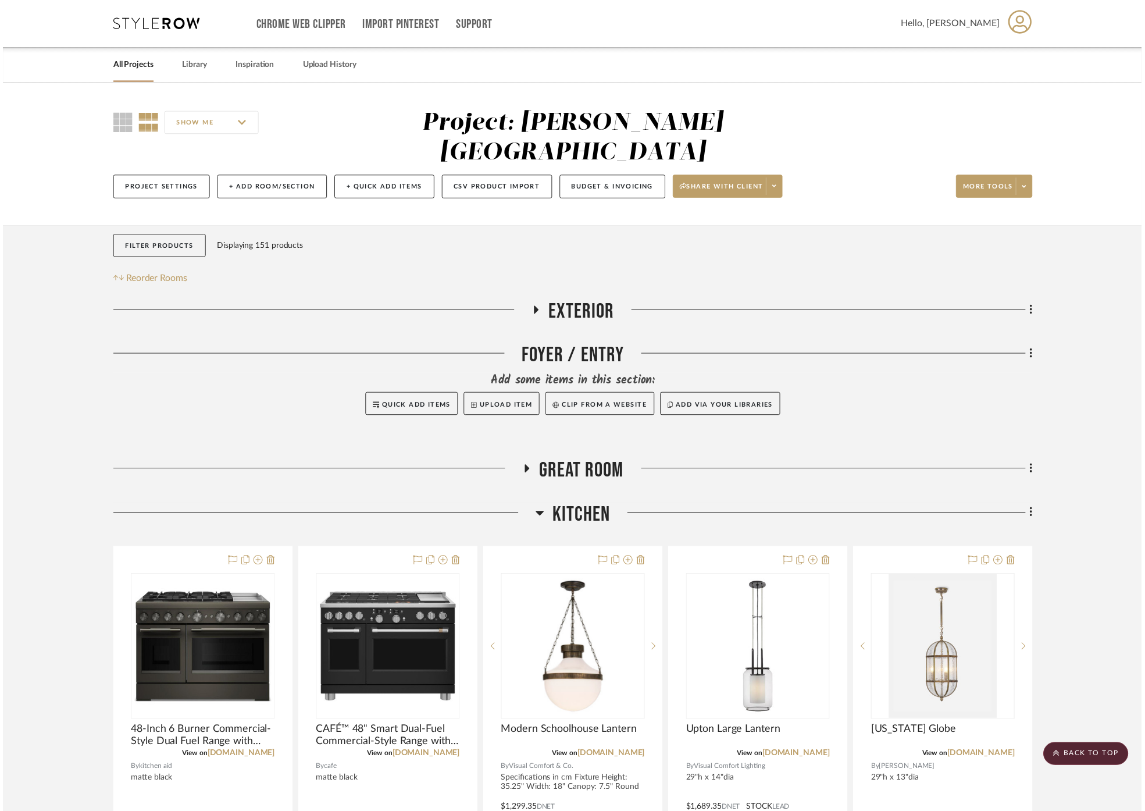
scroll to position [1228, 0]
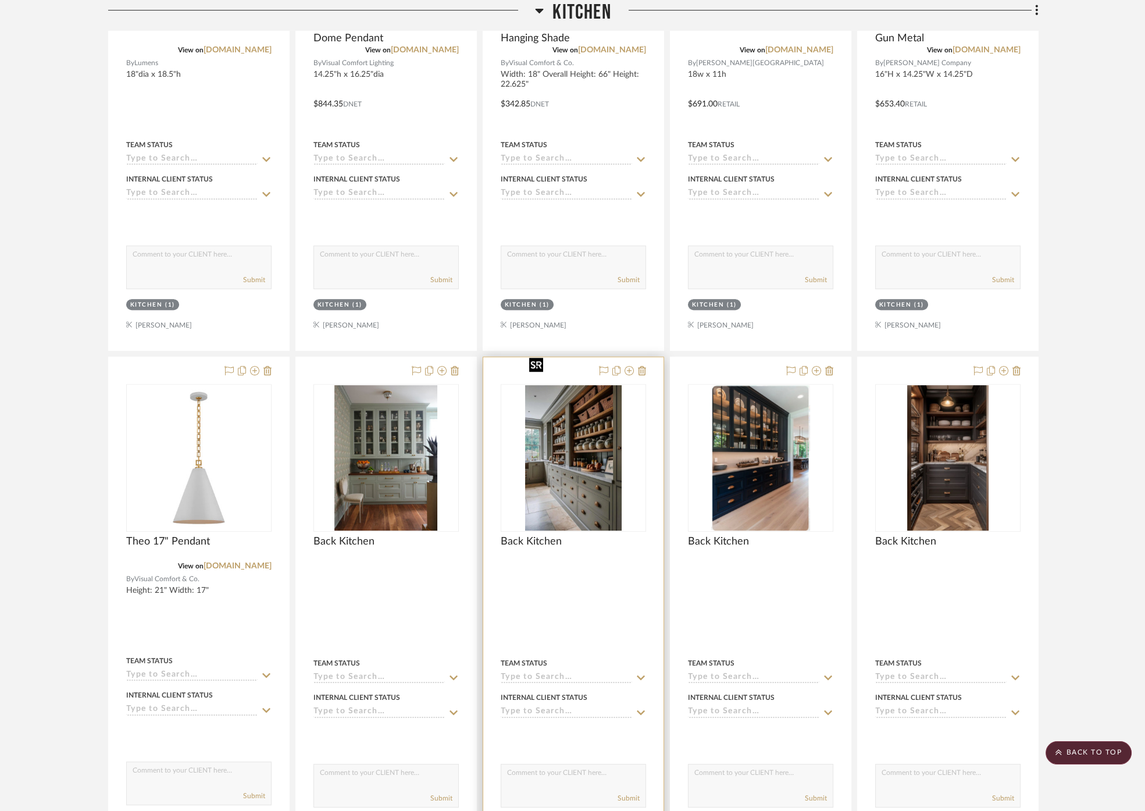
click at [614, 450] on img "0" at bounding box center [573, 457] width 97 height 145
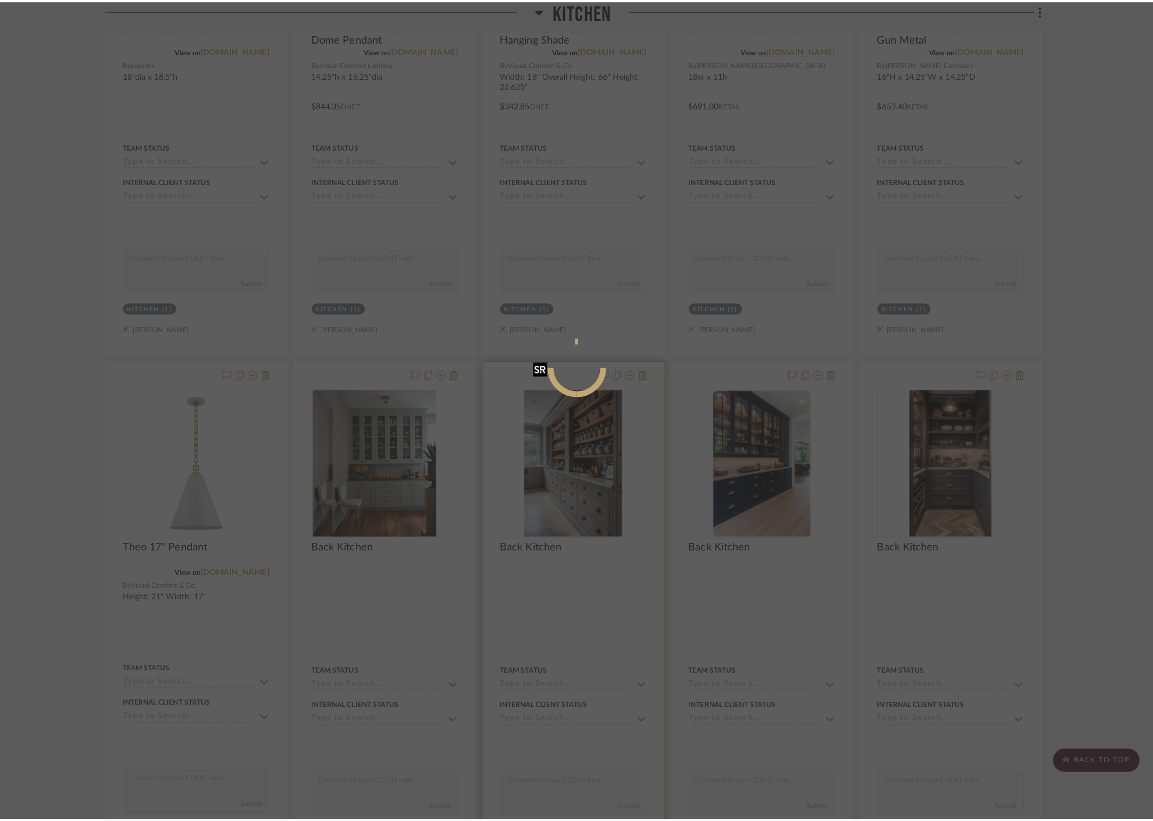
scroll to position [0, 0]
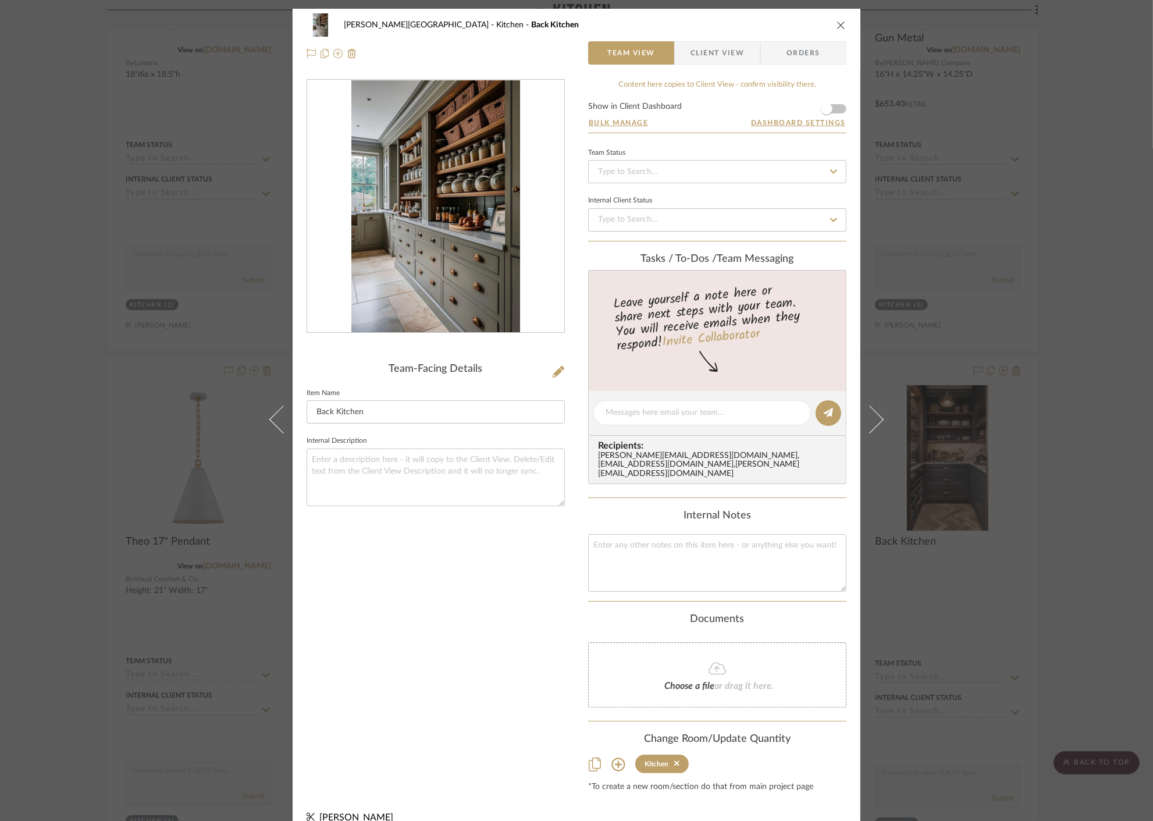
click at [427, 308] on img "0" at bounding box center [435, 206] width 168 height 252
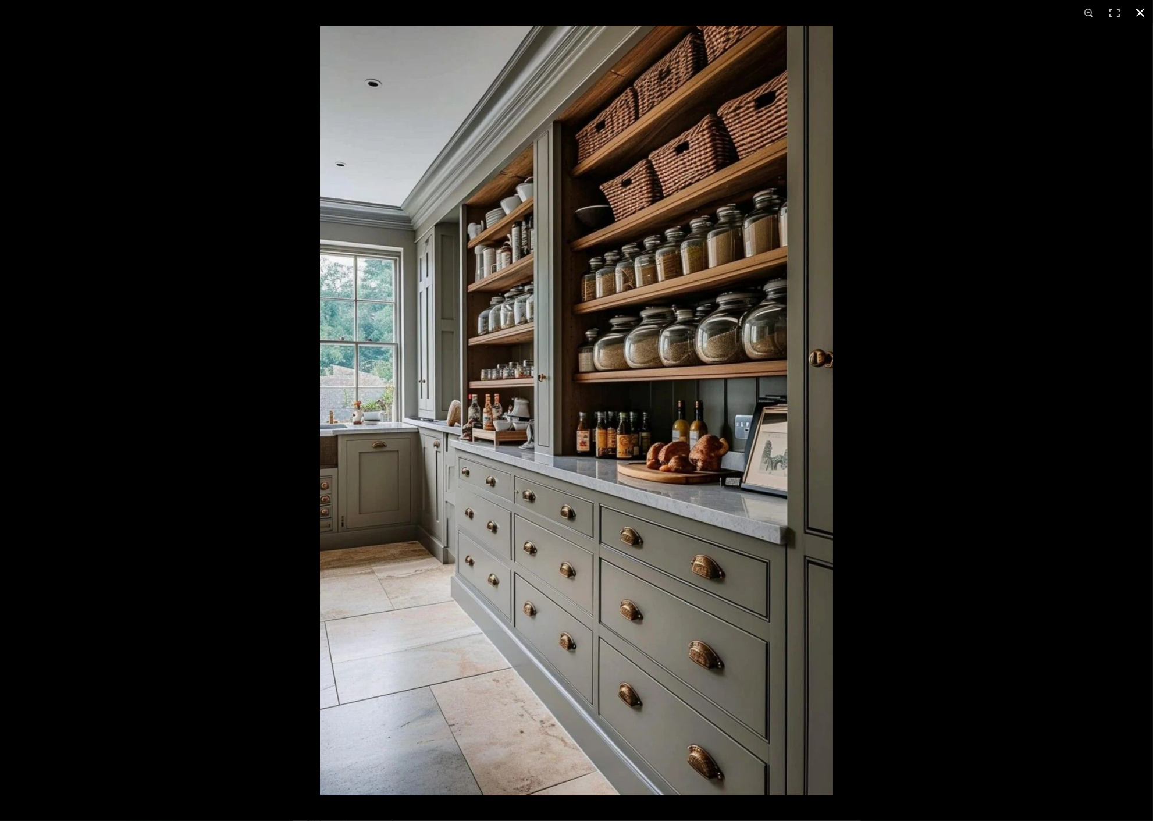
click at [220, 662] on div at bounding box center [576, 410] width 1153 height 821
